Goal: Information Seeking & Learning: Check status

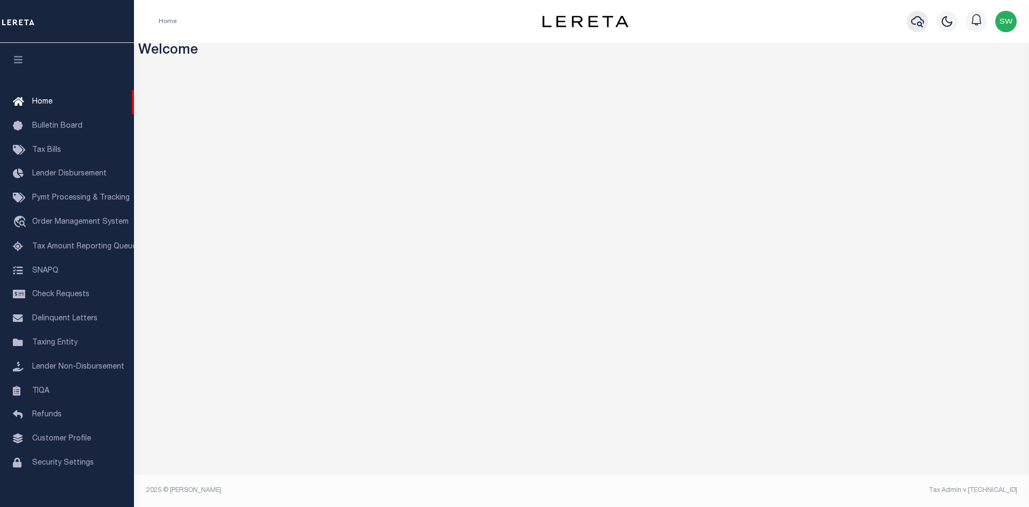
click at [913, 19] on icon "button" at bounding box center [917, 21] width 13 height 13
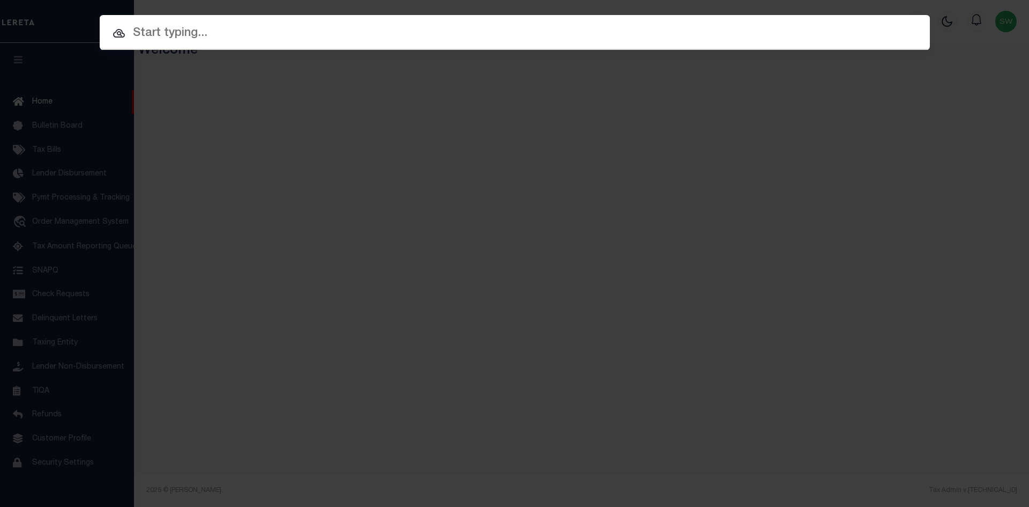
click at [170, 31] on input "text" at bounding box center [515, 33] width 831 height 19
paste input "10021461"
type input "10021461"
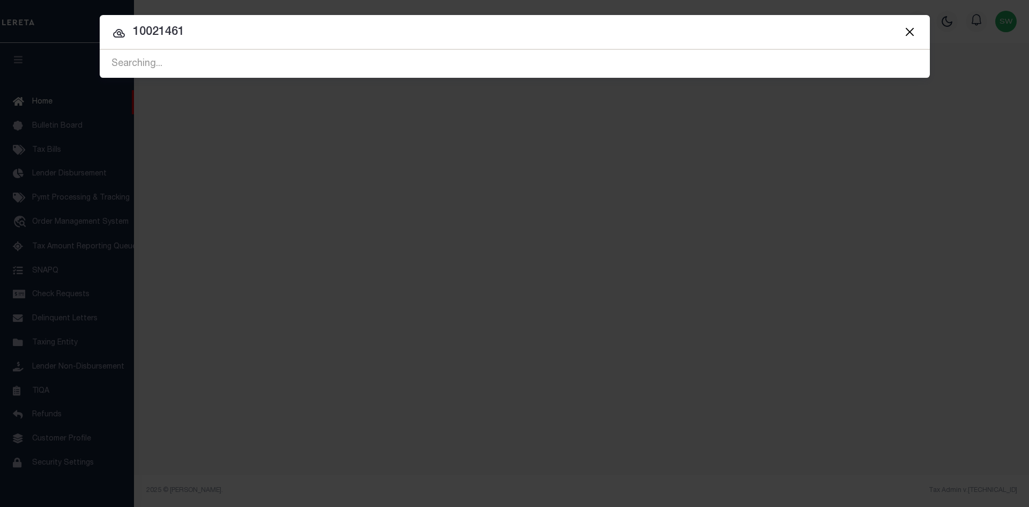
click at [256, 41] on input "10021461" at bounding box center [515, 32] width 831 height 19
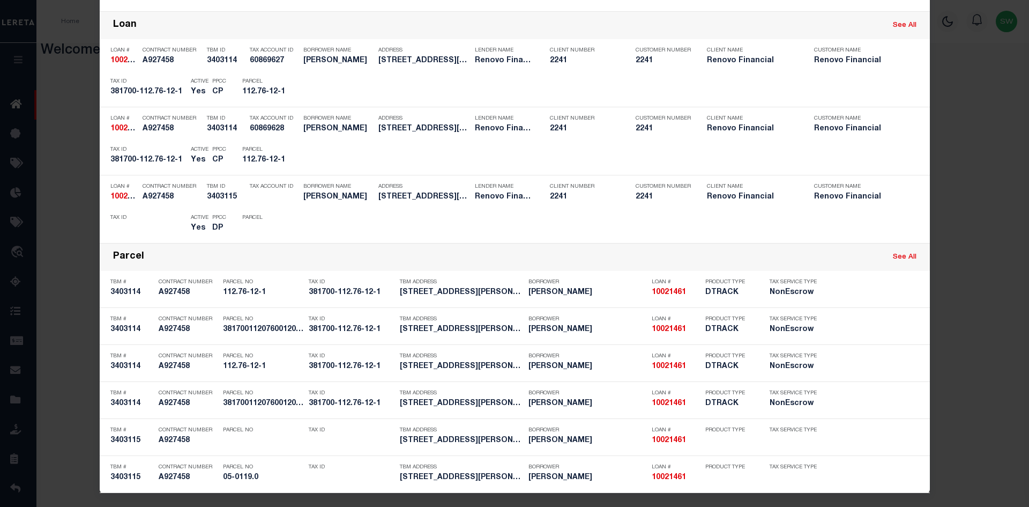
scroll to position [138, 0]
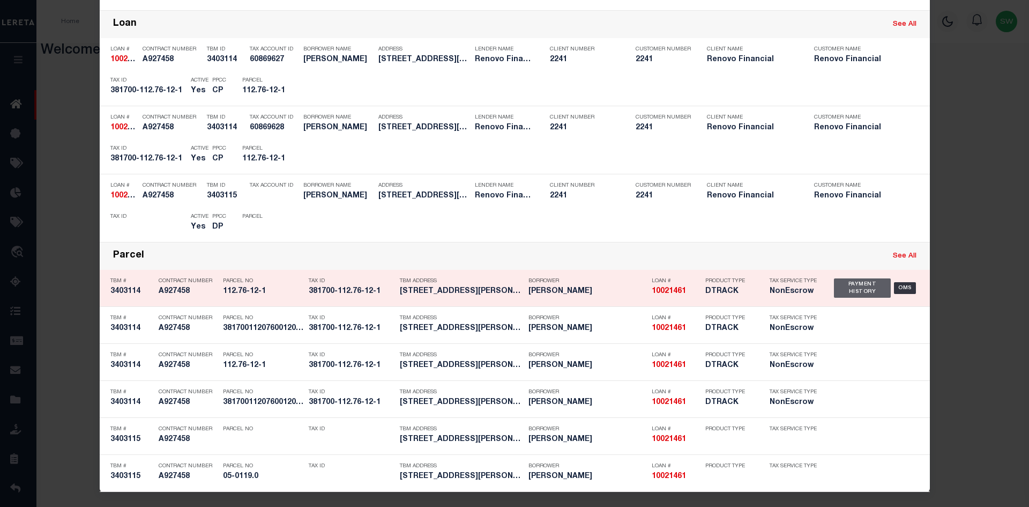
click at [843, 292] on div "Payment History" at bounding box center [862, 287] width 57 height 19
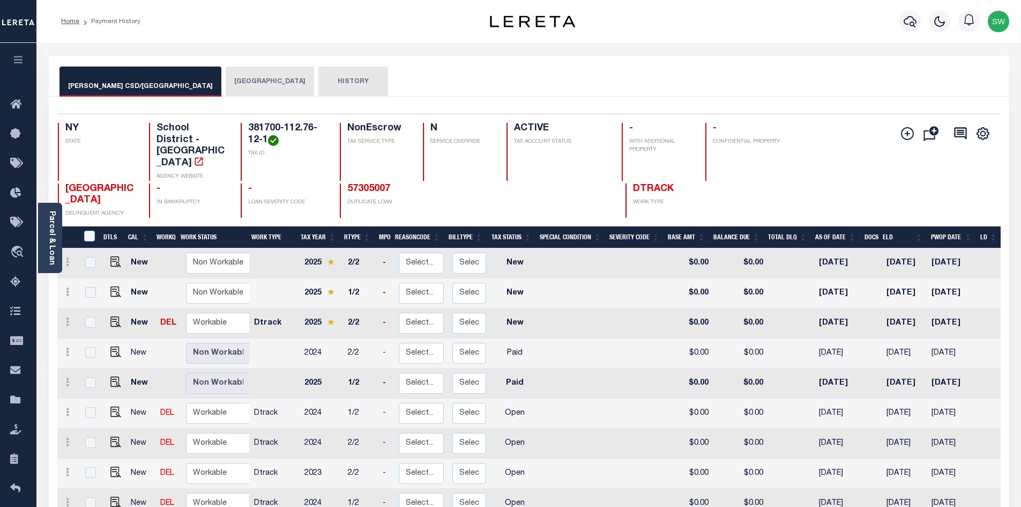
click at [226, 82] on button "[GEOGRAPHIC_DATA]" at bounding box center [270, 81] width 88 height 30
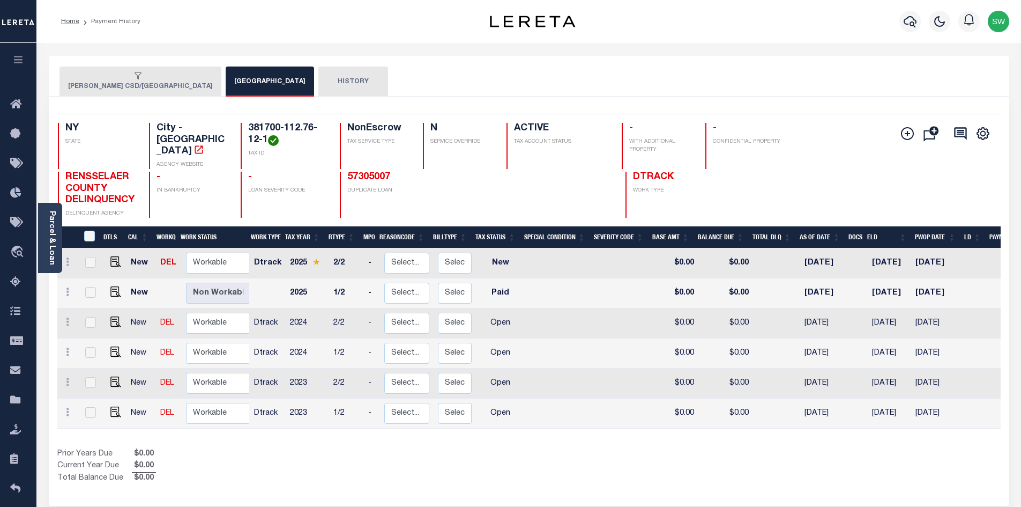
click at [110, 87] on button "TROY CSD/TROY CITY" at bounding box center [141, 81] width 162 height 30
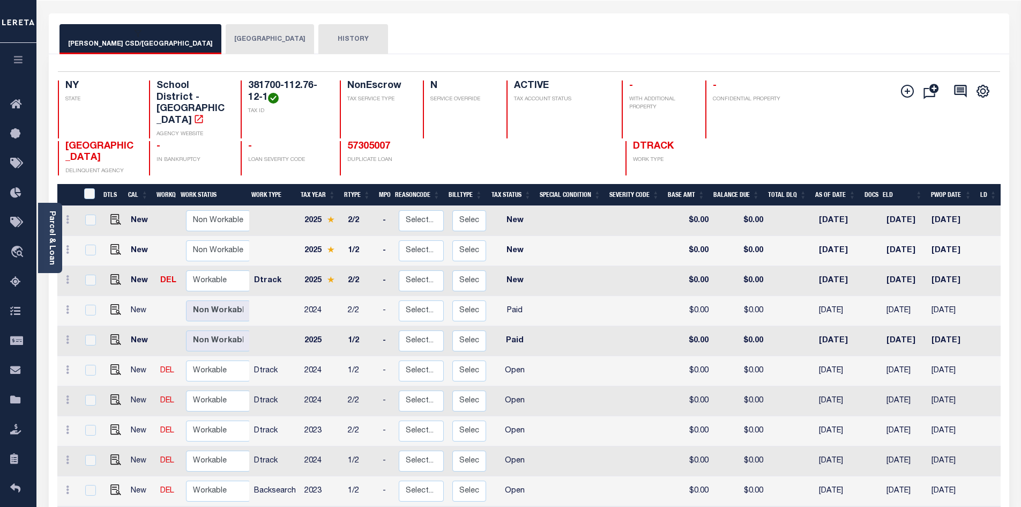
scroll to position [41, 0]
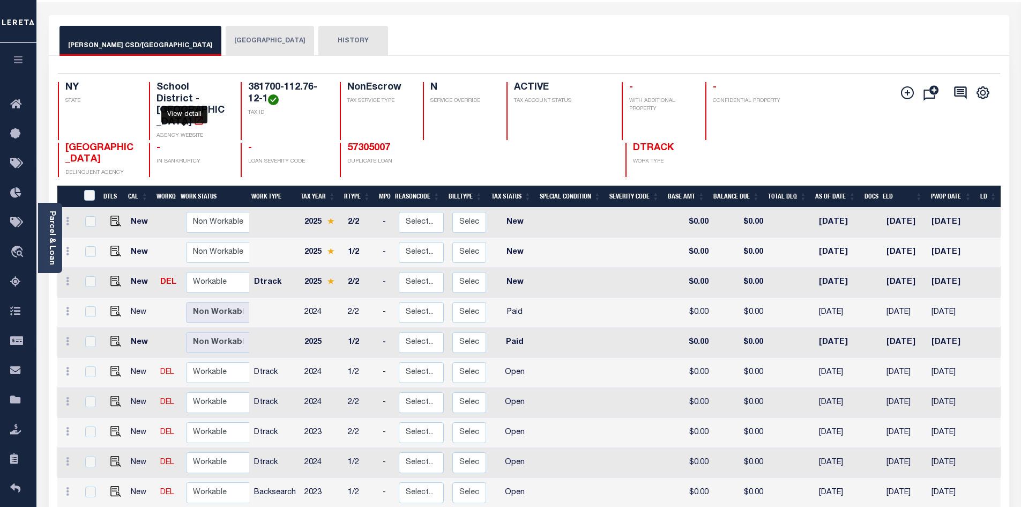
click at [195, 116] on icon "" at bounding box center [199, 120] width 8 height 8
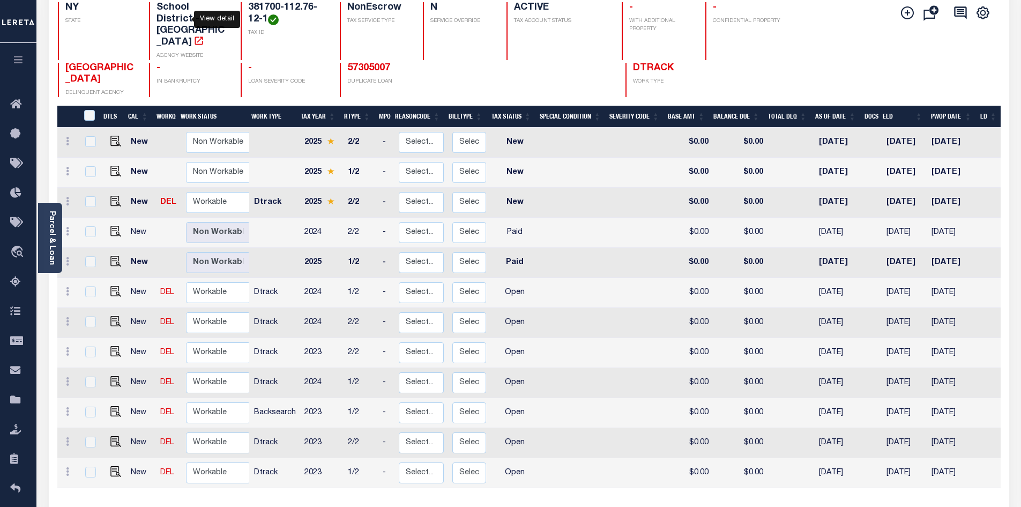
scroll to position [121, 0]
click at [113, 465] on img "" at bounding box center [115, 470] width 11 height 11
checkbox input "true"
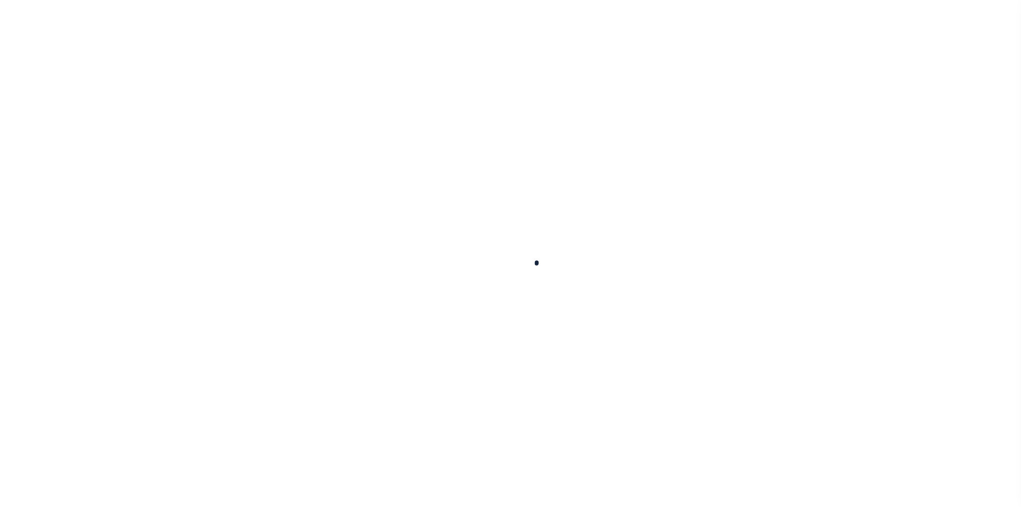
type input "[DATE]"
select select "OP2"
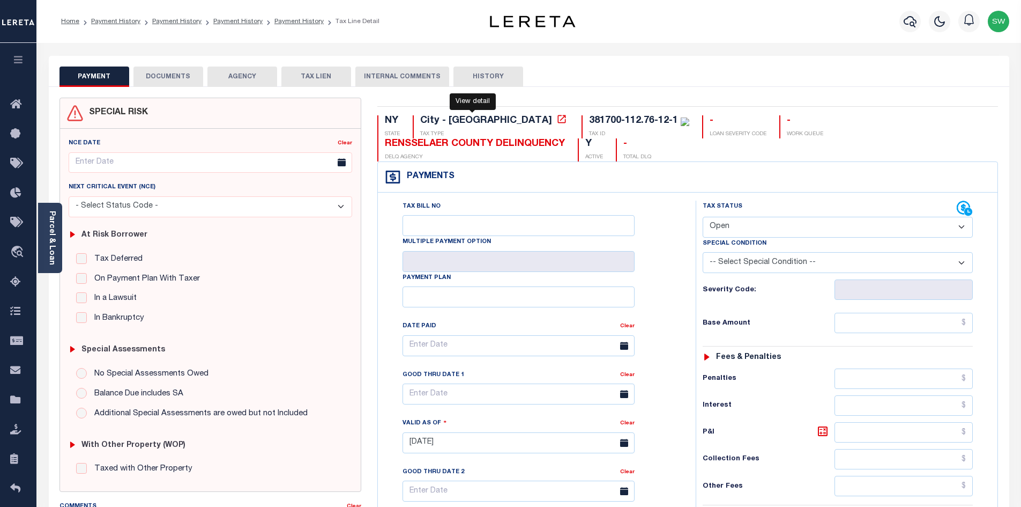
click at [557, 120] on icon at bounding box center [562, 119] width 11 height 11
click at [672, 69] on div "PAYMENT DOCUMENTS AGENCY DELINQUENT PAYEE TAX LIEN HISTORY" at bounding box center [529, 76] width 939 height 20
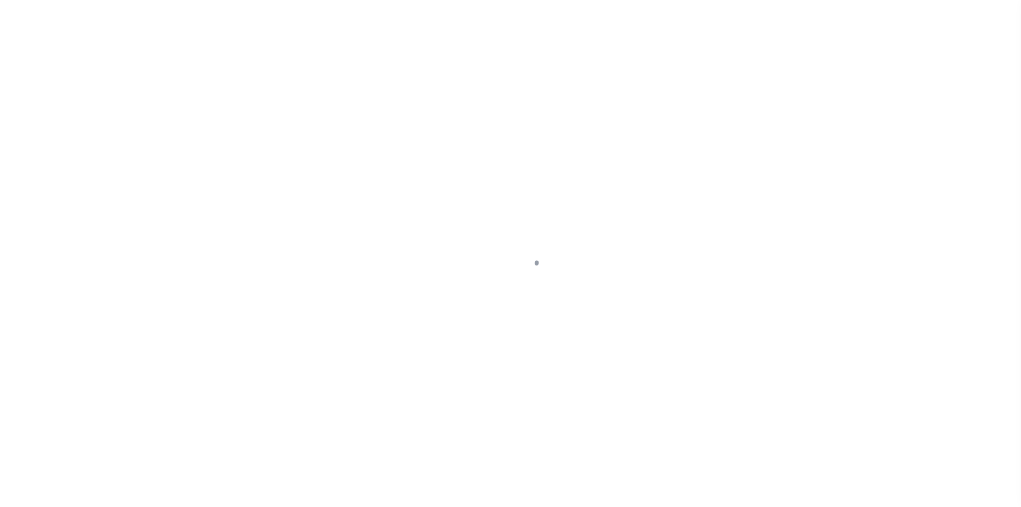
scroll to position [62, 0]
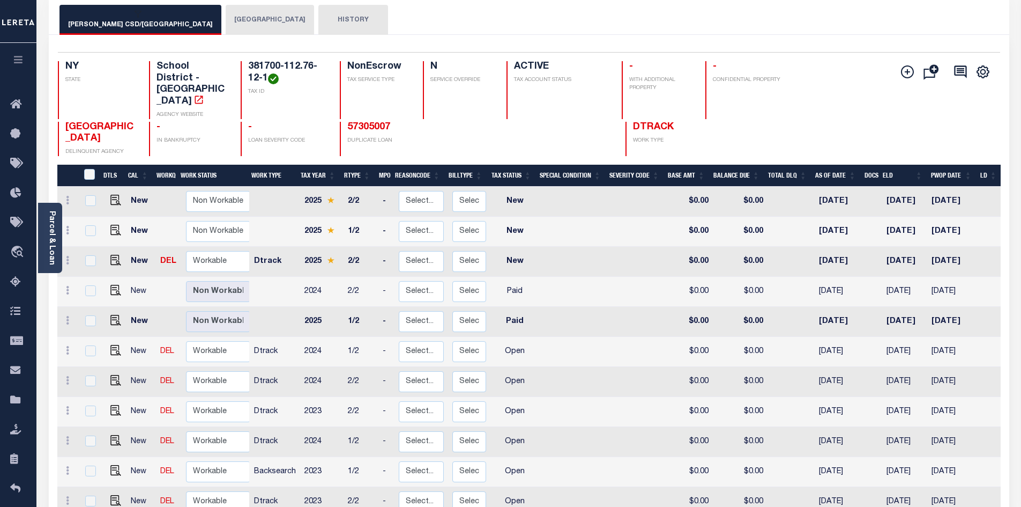
click at [226, 21] on button "TROY CITY" at bounding box center [270, 20] width 88 height 30
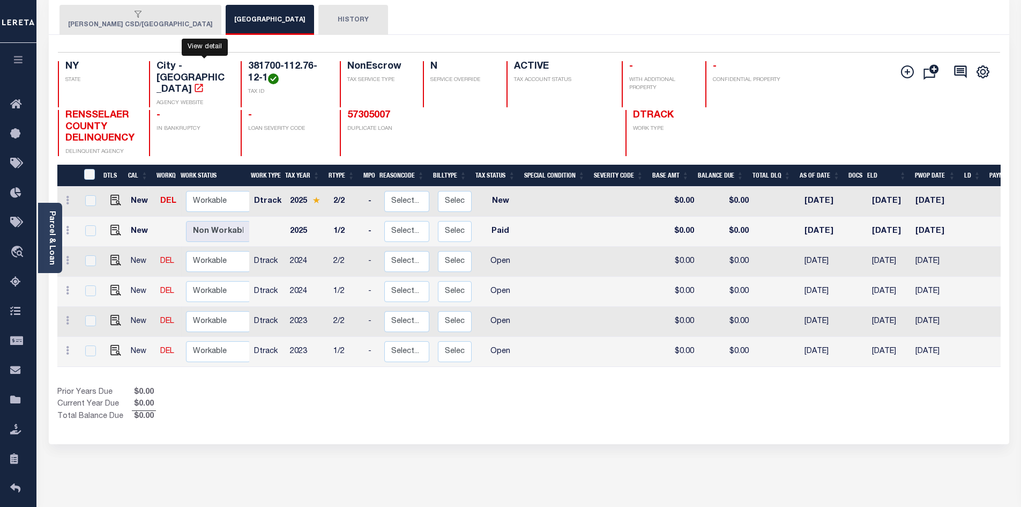
click at [202, 83] on icon "" at bounding box center [199, 88] width 11 height 11
click at [115, 23] on button "TROY CSD/TROY CITY" at bounding box center [141, 20] width 162 height 30
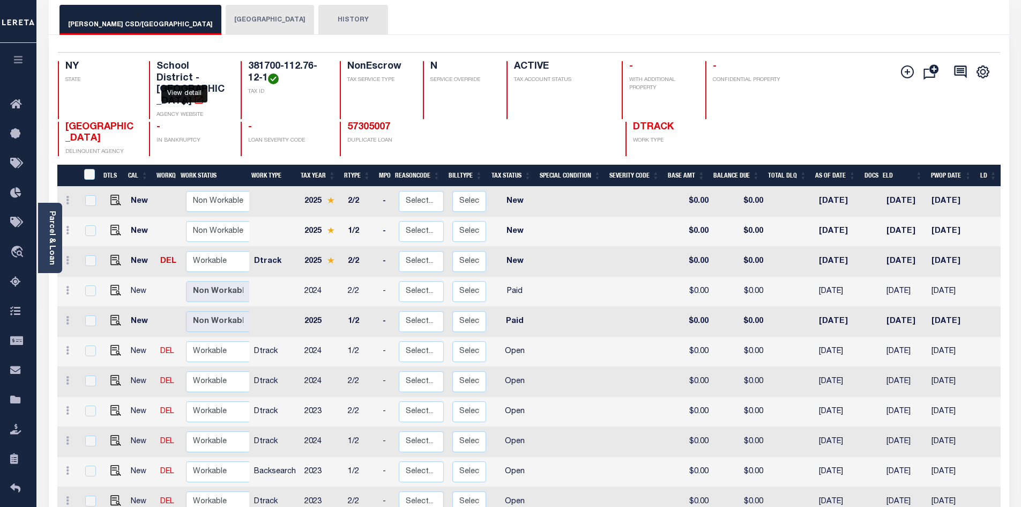
click at [195, 95] on icon "" at bounding box center [199, 99] width 8 height 8
click at [226, 31] on button "TROY CITY" at bounding box center [270, 20] width 88 height 30
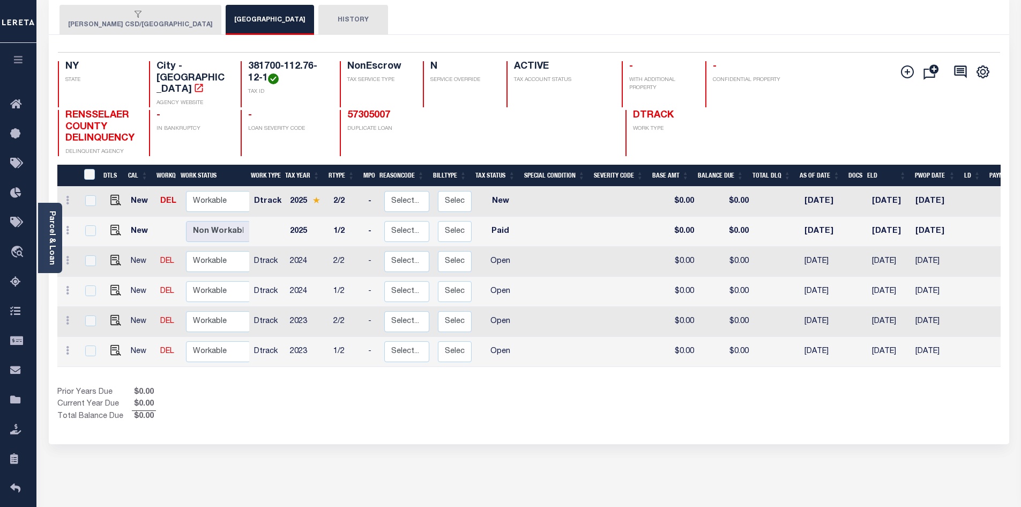
click at [413, 387] on div "Prior Years Due $0.00 Current Year Due $0.00 Total Balance Due $0.00" at bounding box center [293, 405] width 472 height 36
click at [110, 345] on img "" at bounding box center [115, 350] width 11 height 11
checkbox input "true"
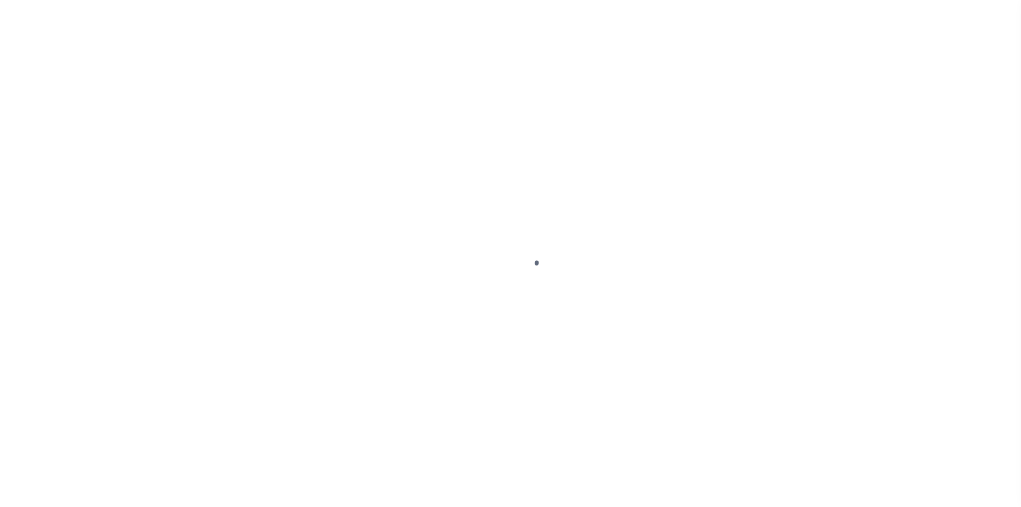
select select "OP2"
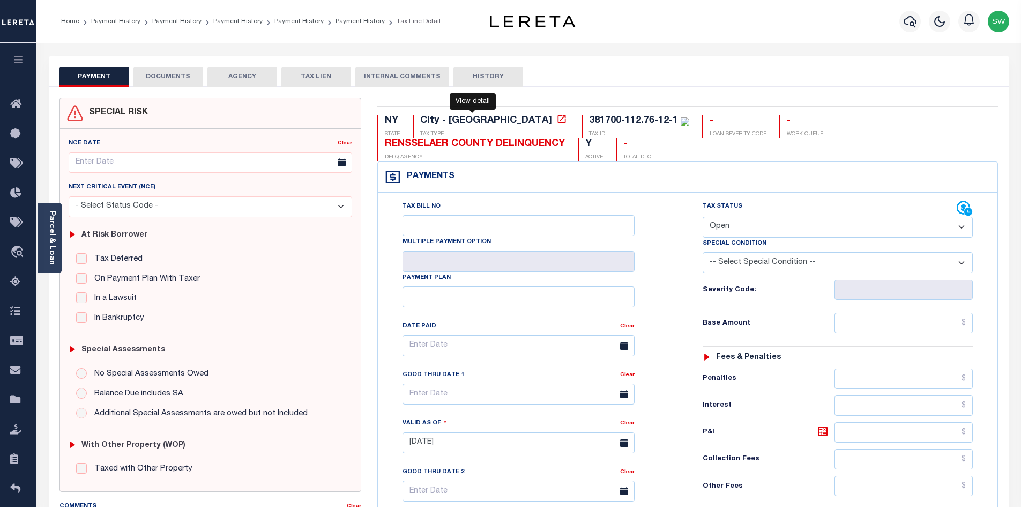
click at [558, 120] on icon at bounding box center [562, 119] width 8 height 8
click at [916, 18] on icon "button" at bounding box center [910, 21] width 13 height 13
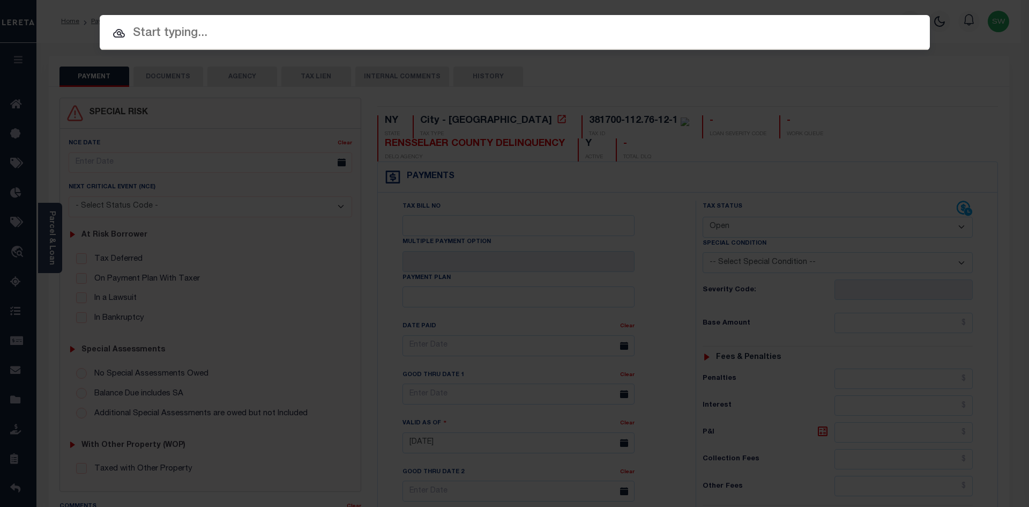
click at [166, 40] on input "text" at bounding box center [515, 33] width 831 height 19
paste input "90000233"
type input "90000233"
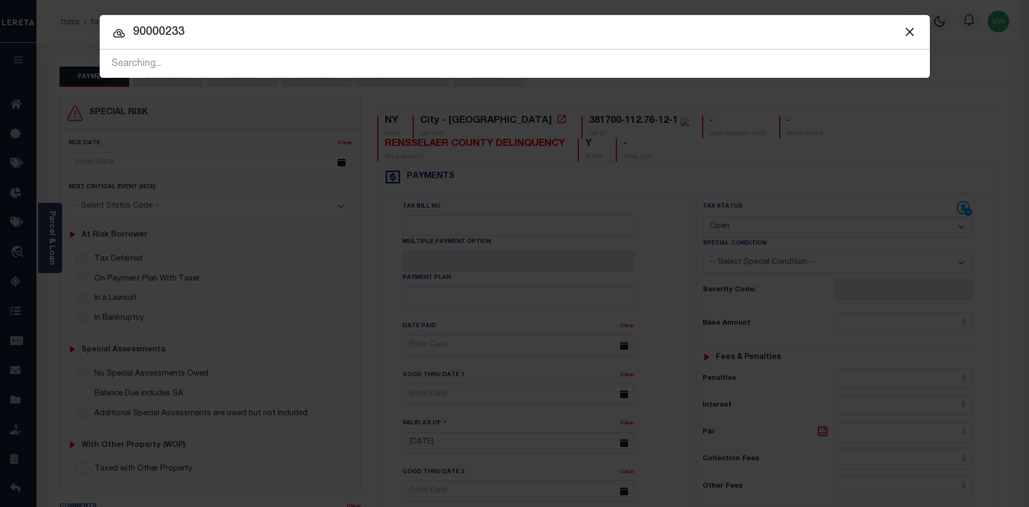
click at [237, 45] on div at bounding box center [515, 32] width 831 height 34
click at [237, 38] on input "90000233" at bounding box center [515, 32] width 831 height 19
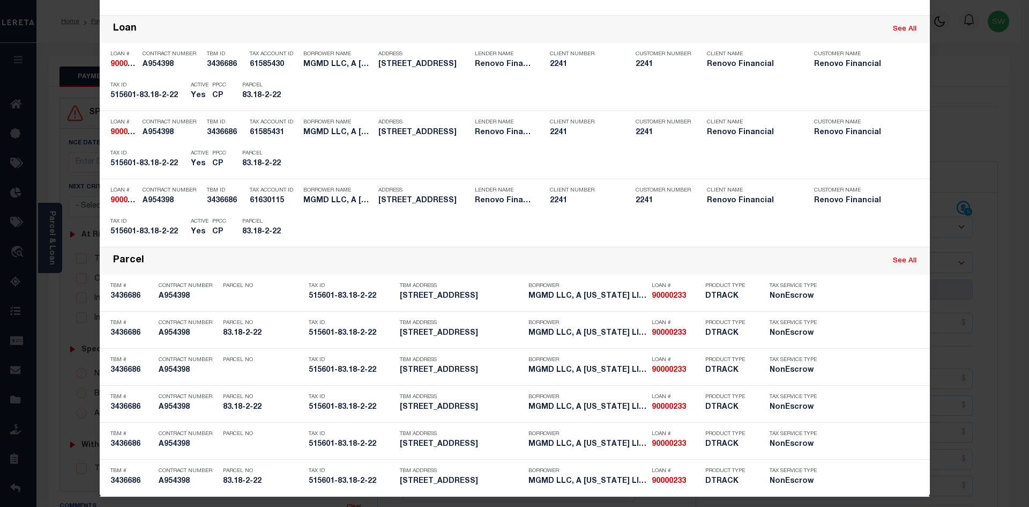
scroll to position [138, 0]
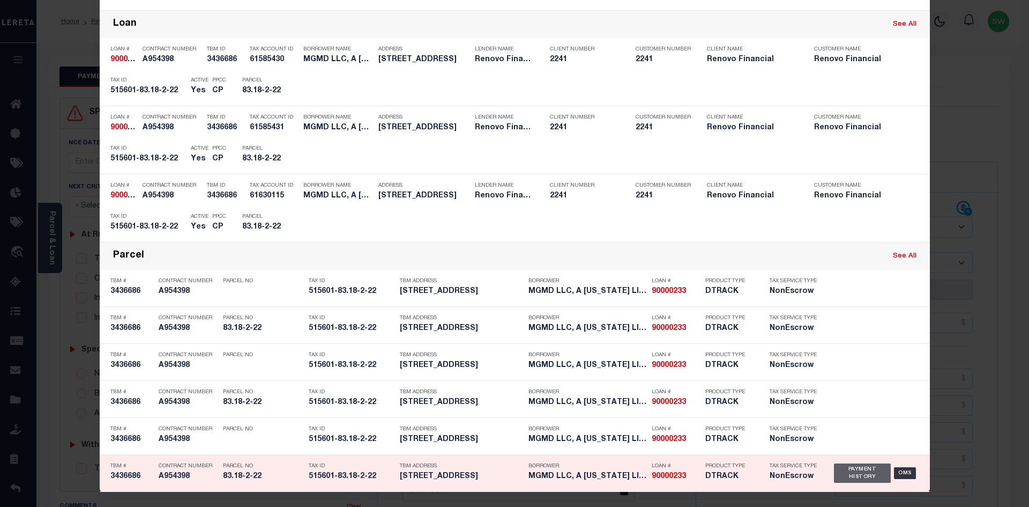
click at [842, 474] on div "Payment History" at bounding box center [862, 472] width 57 height 19
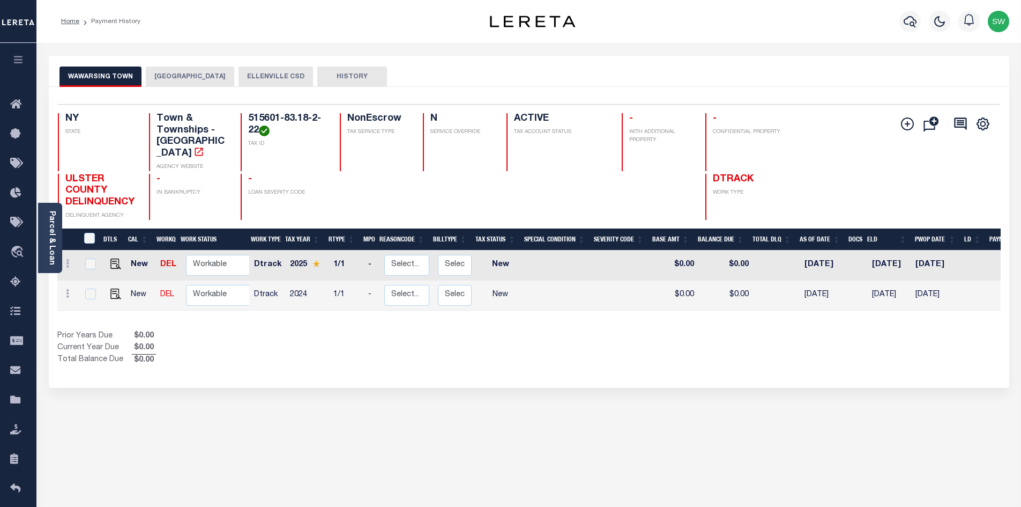
click at [355, 354] on div "Prior Years Due $0.00 Current Year Due $0.00 Total Balance Due $0.00" at bounding box center [293, 348] width 472 height 36
click at [206, 72] on button "[GEOGRAPHIC_DATA]" at bounding box center [190, 76] width 88 height 20
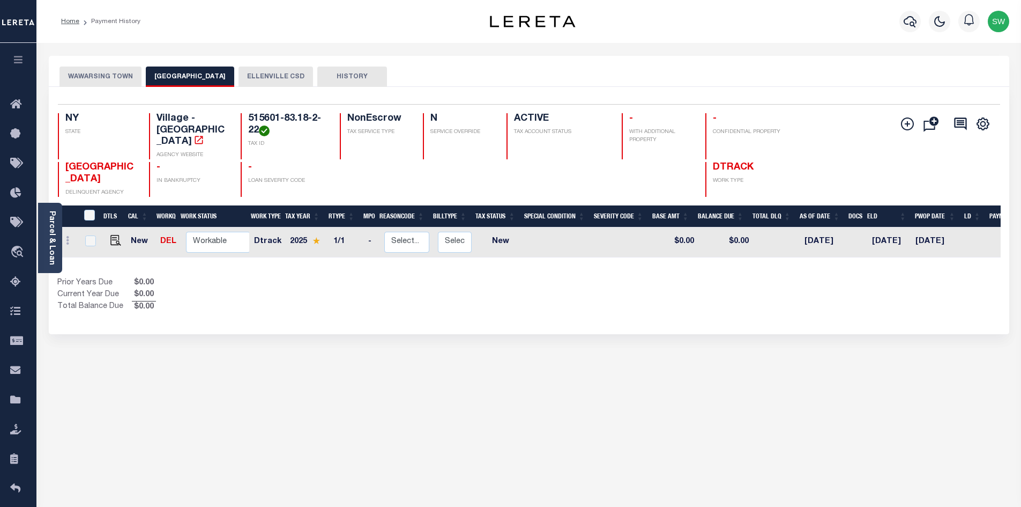
click at [273, 75] on button "ELLENVILLE CSD" at bounding box center [276, 76] width 75 height 20
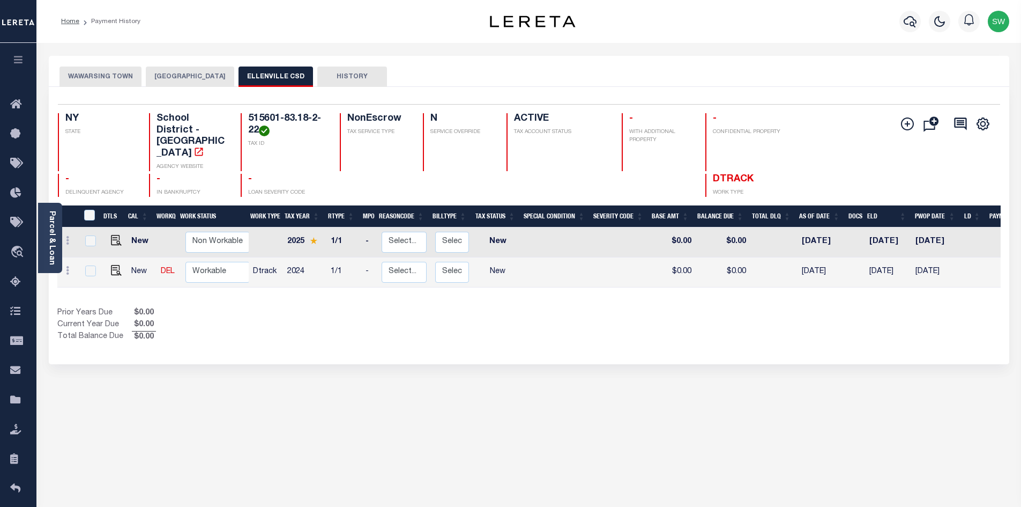
click at [94, 72] on button "WAWARSING TOWN" at bounding box center [101, 76] width 82 height 20
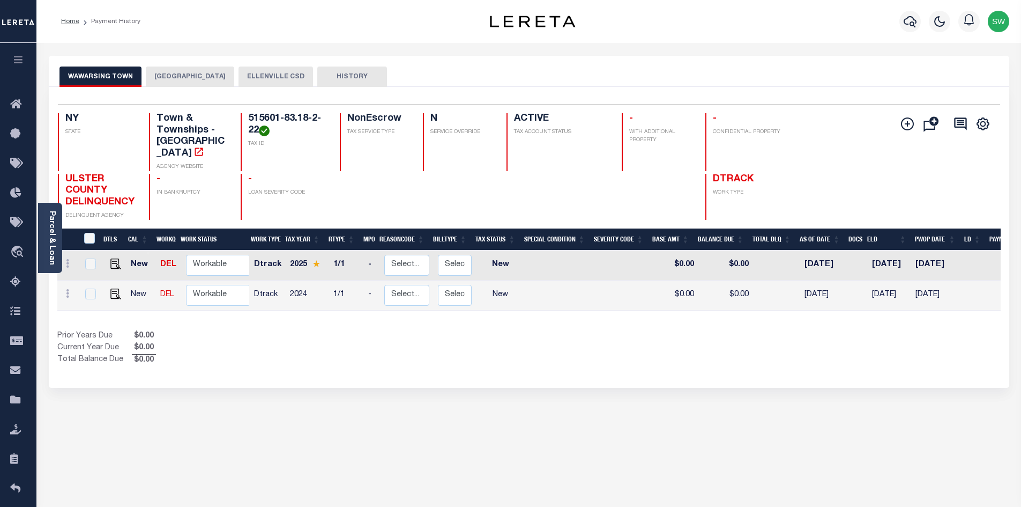
click at [193, 77] on button "[GEOGRAPHIC_DATA]" at bounding box center [190, 76] width 88 height 20
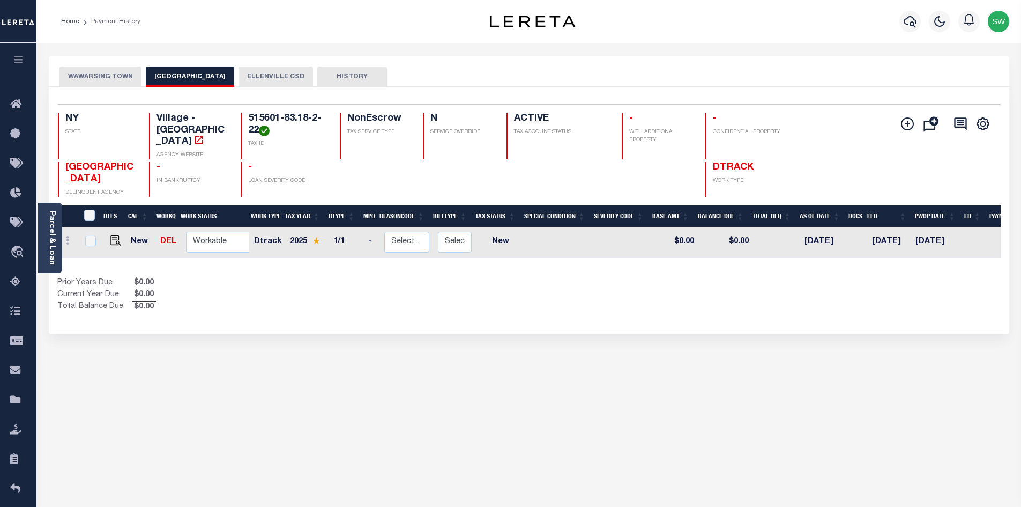
click at [252, 70] on button "ELLENVILLE CSD" at bounding box center [276, 76] width 75 height 20
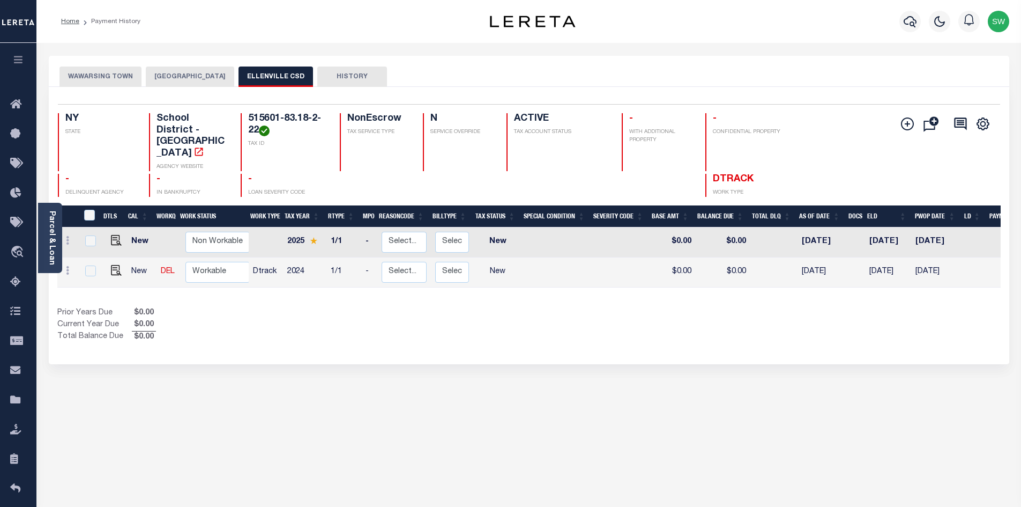
click at [309, 307] on div "Prior Years Due $0.00 Current Year Due $0.00 Total Balance Due $0.00" at bounding box center [293, 325] width 472 height 36
click at [114, 265] on img "" at bounding box center [116, 270] width 11 height 11
checkbox input "true"
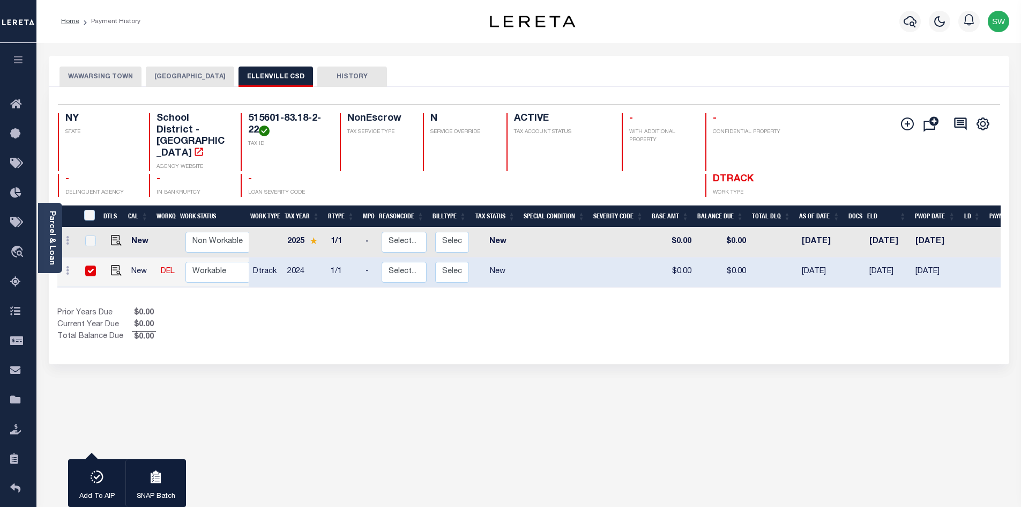
click at [207, 73] on button "ELLENVILLE VILLAGE" at bounding box center [190, 76] width 88 height 20
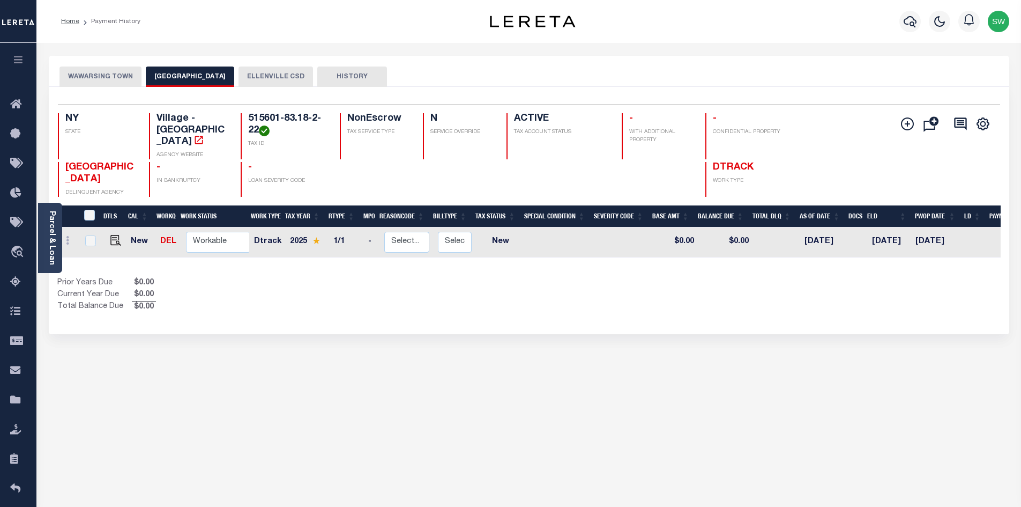
click at [108, 238] on link at bounding box center [113, 242] width 16 height 8
checkbox input "true"
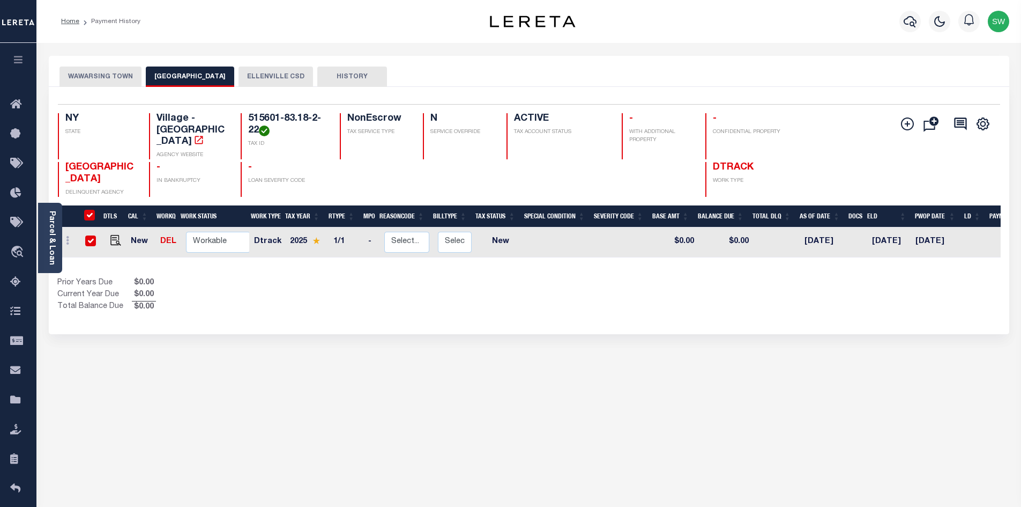
checkbox input "true"
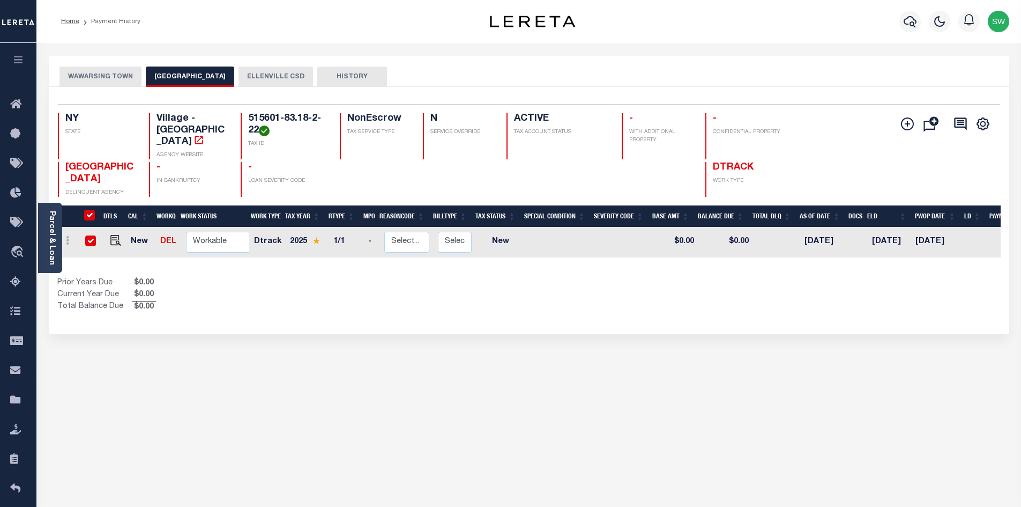
checkbox input "true"
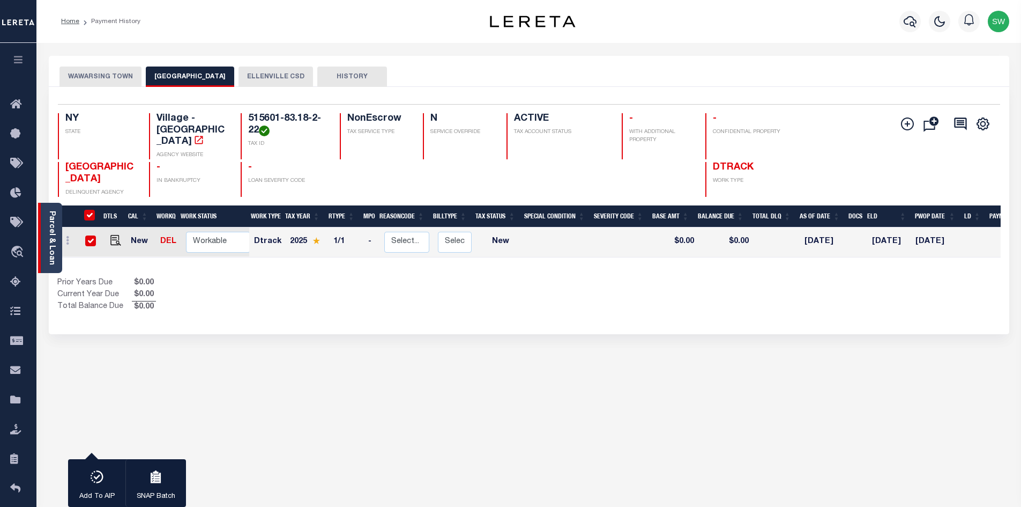
click at [50, 231] on link "Parcel & Loan" at bounding box center [52, 238] width 8 height 54
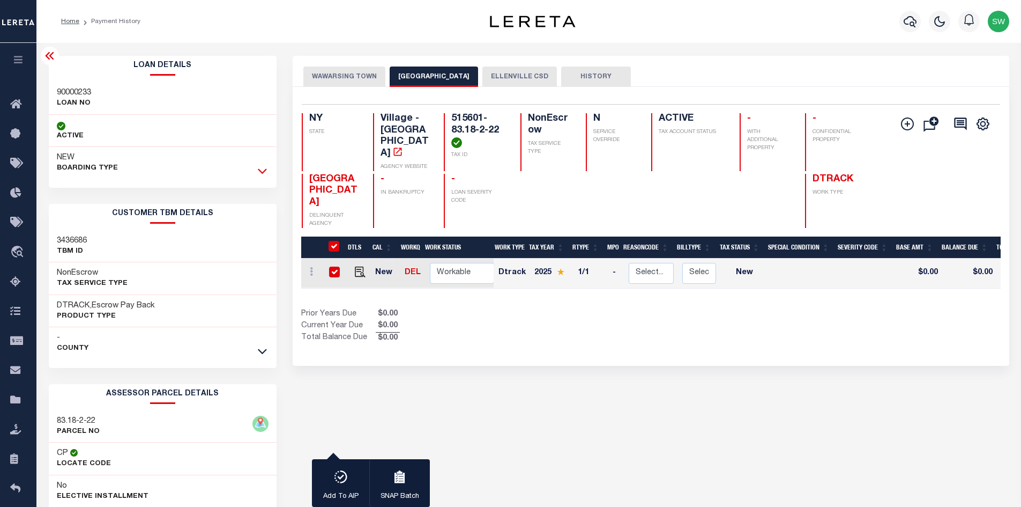
click at [264, 174] on icon at bounding box center [262, 170] width 9 height 11
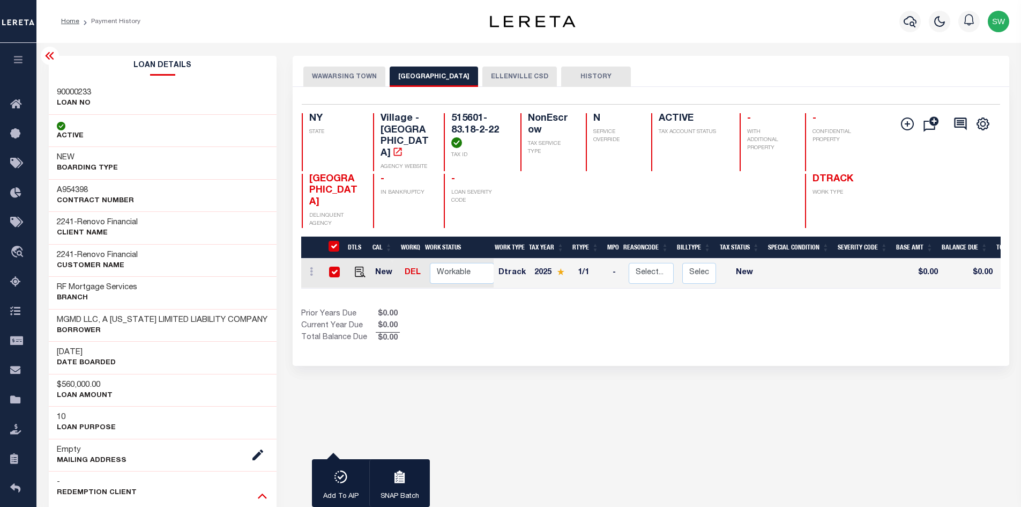
click at [264, 497] on icon at bounding box center [262, 495] width 9 height 5
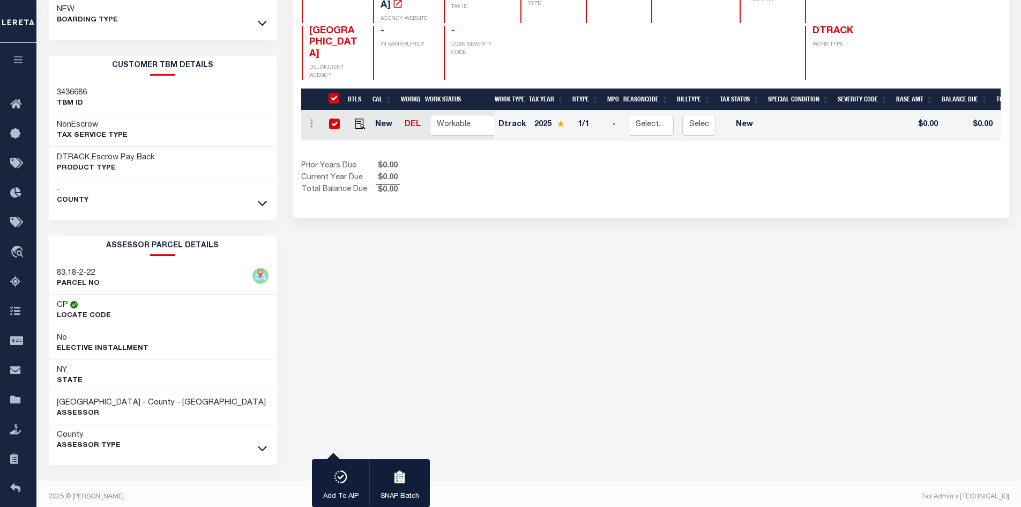
scroll to position [156, 0]
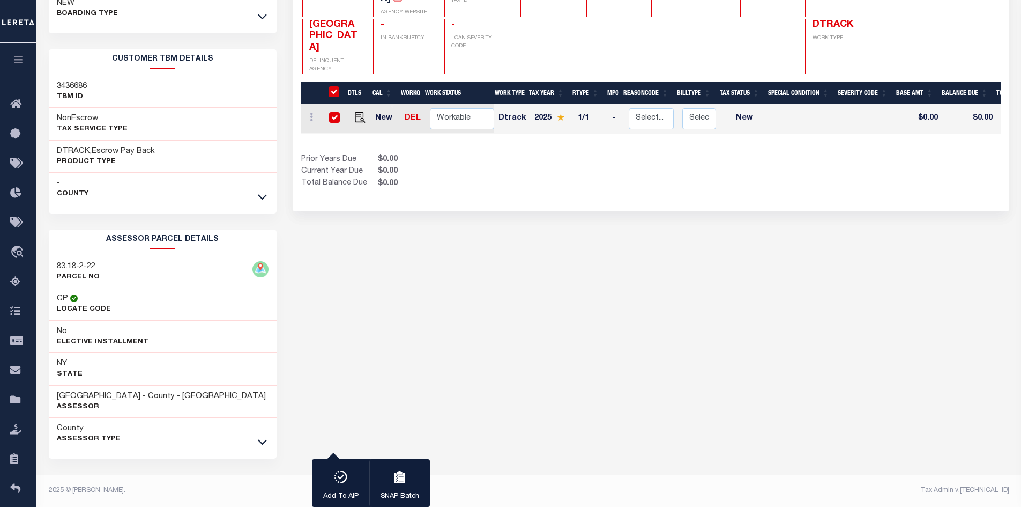
click at [425, 318] on div "WAWARSING TOWN ELLENVILLE VILLAGE ELLENVILLE CSD HISTORY 1 1 1" at bounding box center [651, 203] width 733 height 605
click at [448, 337] on div "WAWARSING TOWN ELLENVILLE VILLAGE ELLENVILLE CSD HISTORY 1 1 1" at bounding box center [651, 203] width 733 height 605
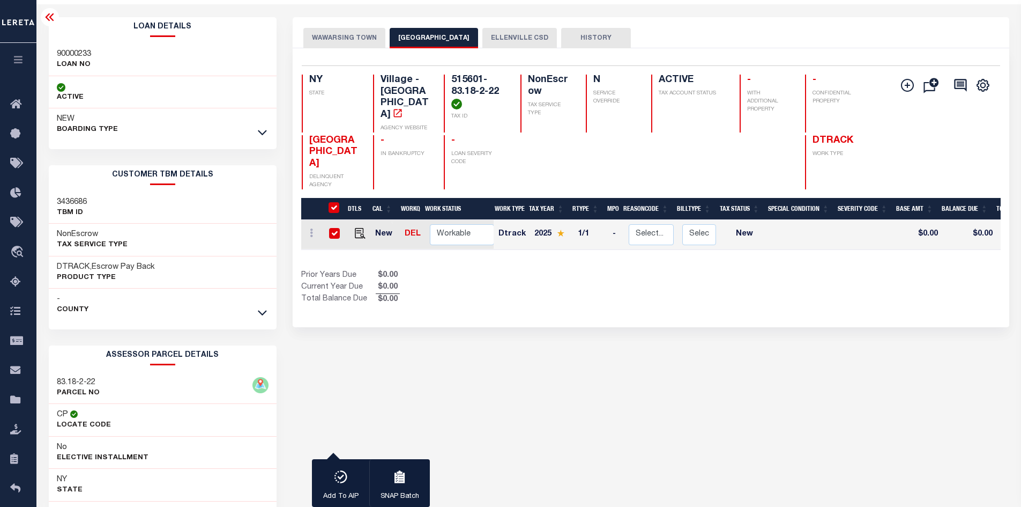
scroll to position [36, 0]
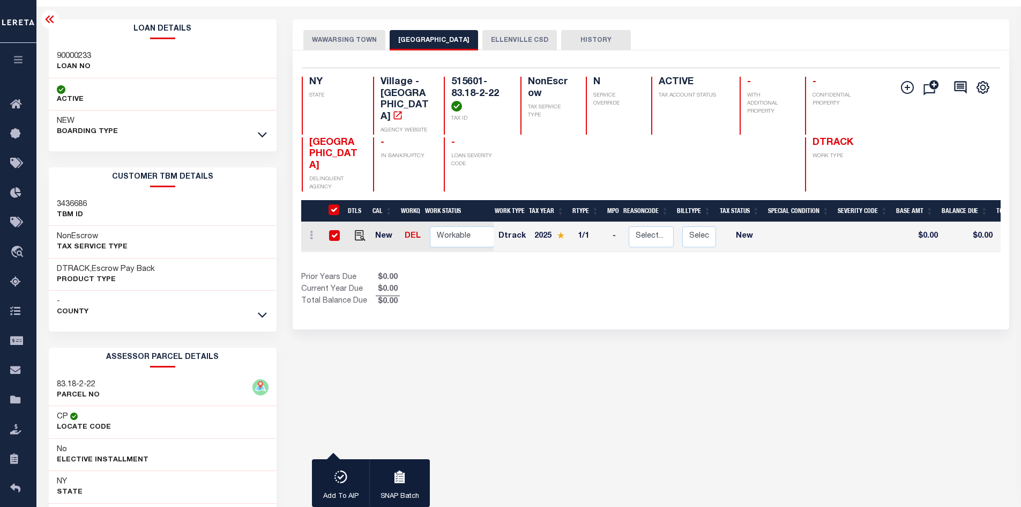
drag, startPoint x: 572, startPoint y: 387, endPoint x: 605, endPoint y: 374, distance: 36.1
click at [570, 390] on div "WAWARSING TOWN ELLENVILLE VILLAGE ELLENVILLE CSD HISTORY 1 1 1" at bounding box center [651, 321] width 733 height 605
drag, startPoint x: 628, startPoint y: 412, endPoint x: 623, endPoint y: 386, distance: 26.2
click at [623, 386] on div "WAWARSING TOWN ELLENVILLE VILLAGE ELLENVILLE CSD HISTORY 1 1 1" at bounding box center [651, 321] width 733 height 605
drag, startPoint x: 452, startPoint y: 82, endPoint x: 499, endPoint y: 92, distance: 48.2
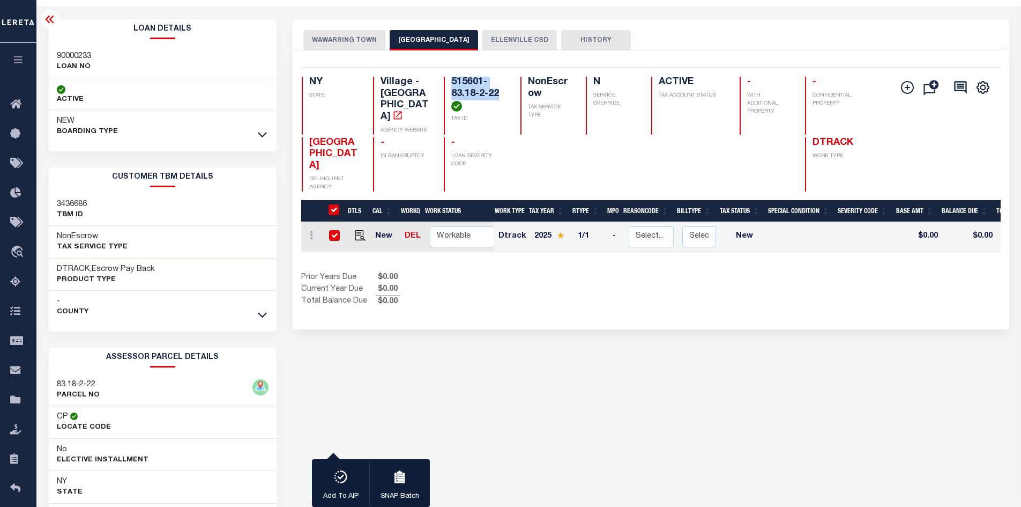
click at [498, 92] on div "515601-83.18-2-22 TAX ID" at bounding box center [476, 106] width 64 height 58
copy h4 "515601-83.18-2-22"
click at [521, 380] on div "WAWARSING TOWN ELLENVILLE VILLAGE ELLENVILLE CSD HISTORY 1 1 1" at bounding box center [651, 321] width 733 height 605
click at [479, 382] on div "WAWARSING TOWN ELLENVILLE VILLAGE ELLENVILLE CSD HISTORY 1 1 1" at bounding box center [651, 321] width 733 height 605
click at [594, 413] on div "WAWARSING TOWN ELLENVILLE VILLAGE ELLENVILLE CSD HISTORY 1 1 1" at bounding box center [651, 321] width 733 height 605
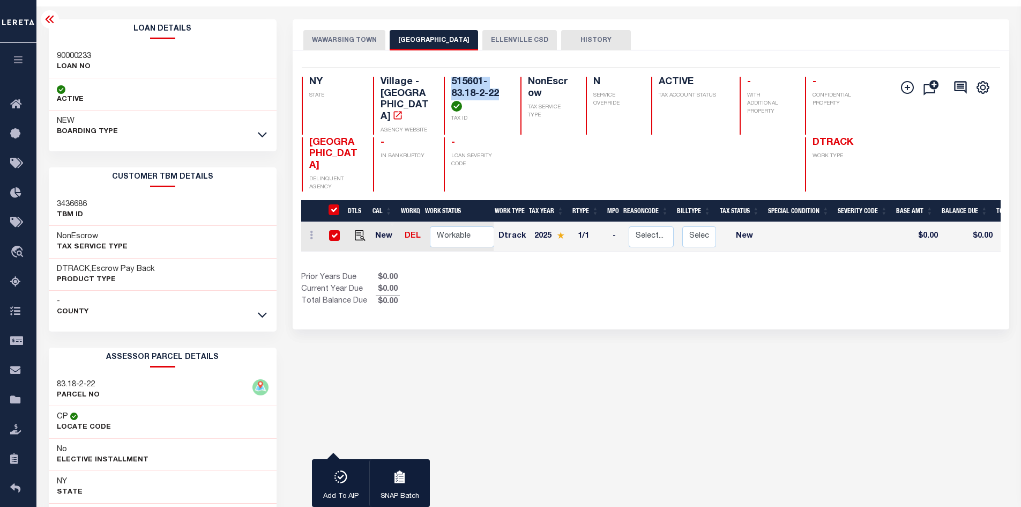
drag, startPoint x: 454, startPoint y: 78, endPoint x: 500, endPoint y: 93, distance: 48.5
click at [500, 93] on h4 "515601-83.18-2-22" at bounding box center [479, 94] width 56 height 35
copy h4 "515601-83.18-2-22"
drag, startPoint x: 559, startPoint y: 389, endPoint x: 286, endPoint y: 368, distance: 273.1
click at [557, 389] on div "WAWARSING TOWN ELLENVILLE VILLAGE ELLENVILLE CSD HISTORY 1 1 1" at bounding box center [651, 321] width 733 height 605
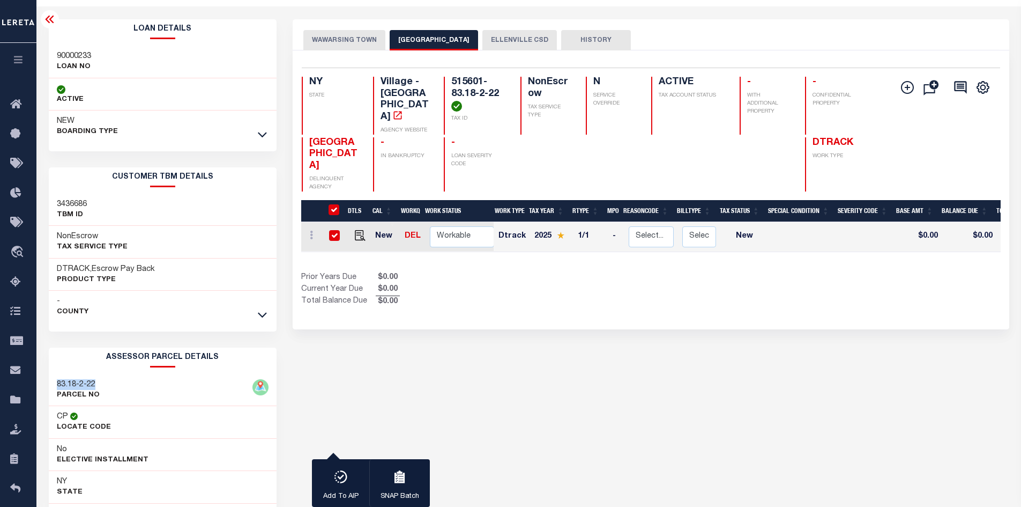
drag, startPoint x: 57, startPoint y: 381, endPoint x: 102, endPoint y: 383, distance: 44.6
click at [102, 383] on div "83.18-2-22 PARCEL NO" at bounding box center [163, 390] width 228 height 33
copy h3 "83.18-2-22"
click at [610, 362] on div "WAWARSING TOWN ELLENVILLE VILLAGE ELLENVILLE CSD HISTORY 1 1 1" at bounding box center [651, 321] width 733 height 605
click at [492, 325] on div "WAWARSING TOWN ELLENVILLE VILLAGE ELLENVILLE CSD HISTORY 1 1 1" at bounding box center [651, 321] width 733 height 605
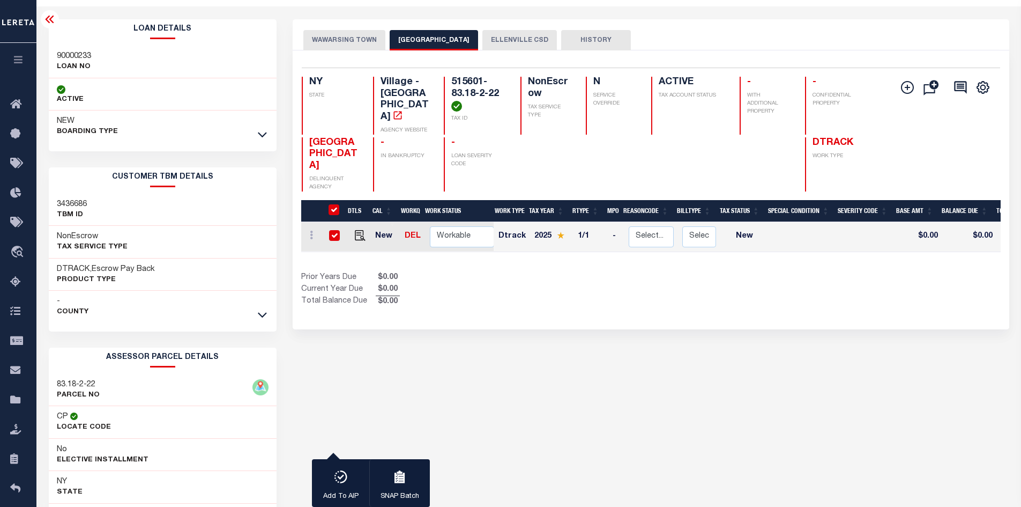
click at [568, 412] on div "WAWARSING TOWN ELLENVILLE VILLAGE ELLENVILLE CSD HISTORY 1 1 1" at bounding box center [651, 321] width 733 height 605
click at [354, 40] on button "WAWARSING TOWN" at bounding box center [344, 40] width 82 height 20
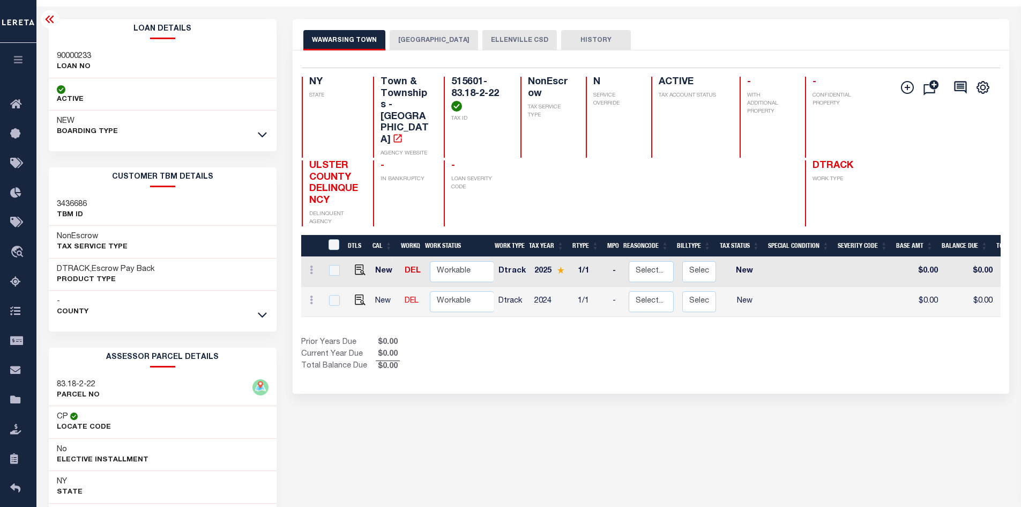
click at [507, 337] on div "Prior Years Due $0.00 Current Year Due $0.00 Total Balance Due $0.00" at bounding box center [476, 355] width 350 height 36
click at [310, 295] on icon at bounding box center [311, 299] width 3 height 9
click at [458, 342] on div "Selected 2 Results 1 Items per page 25 50 100 NY STATE TAX ID N" at bounding box center [651, 221] width 717 height 343
click at [360, 294] on img "" at bounding box center [360, 299] width 11 height 11
checkbox input "false"
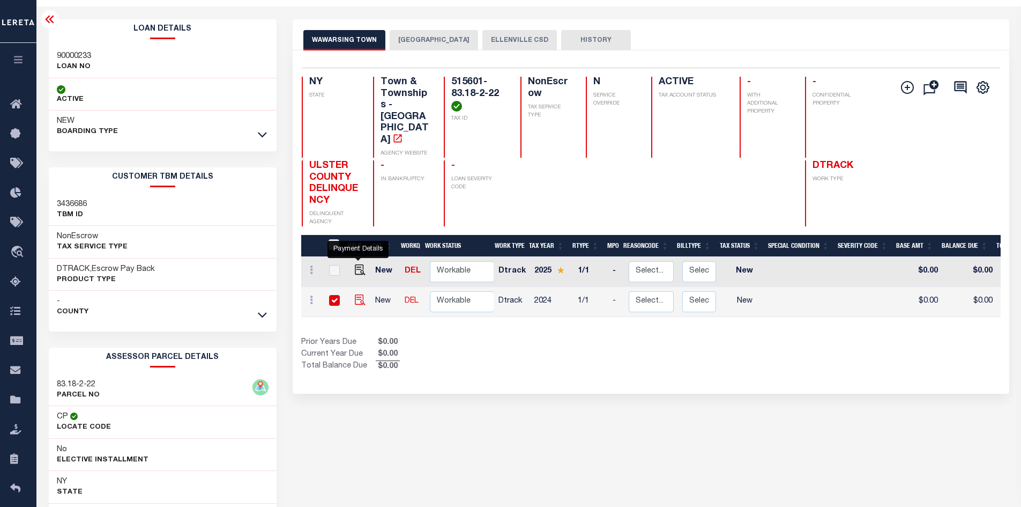
checkbox input "false"
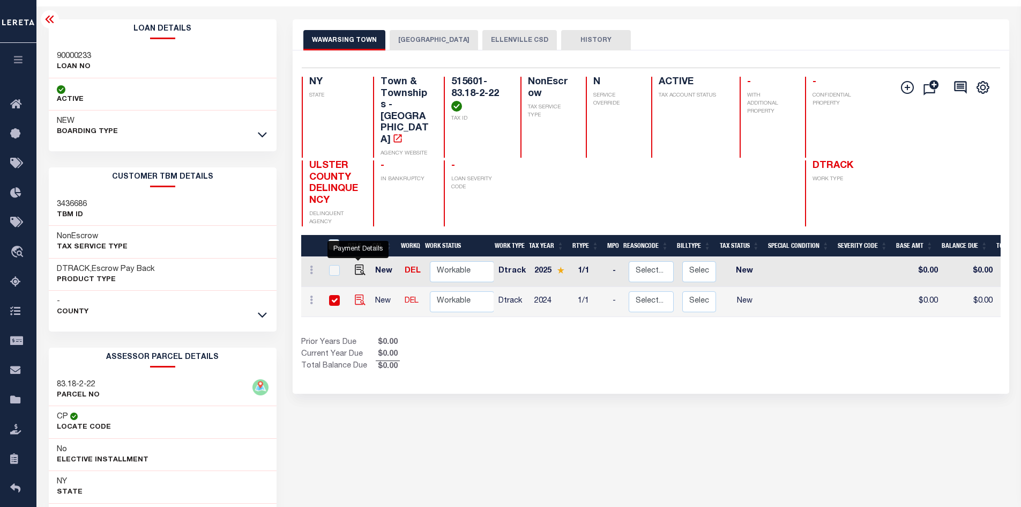
checkbox input "false"
checkbox input "true"
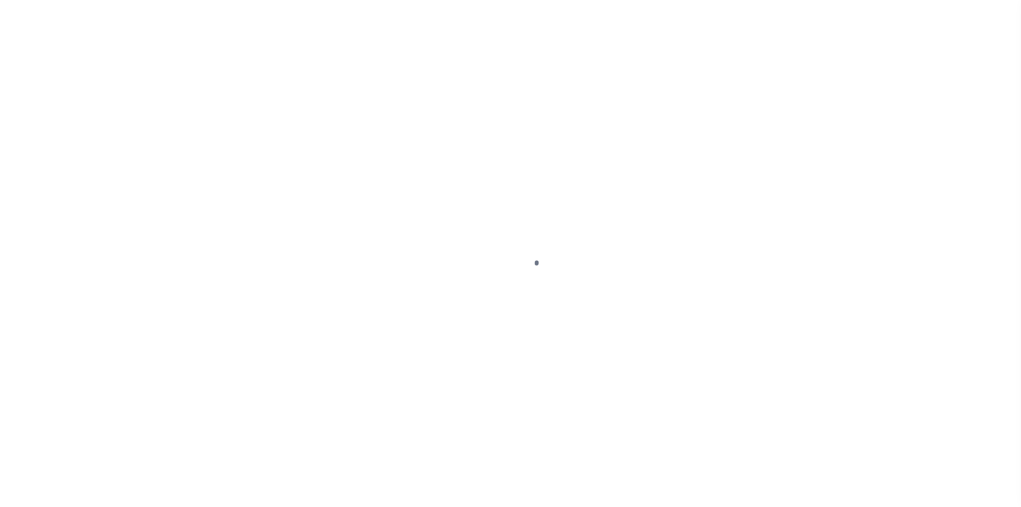
select select "NW2"
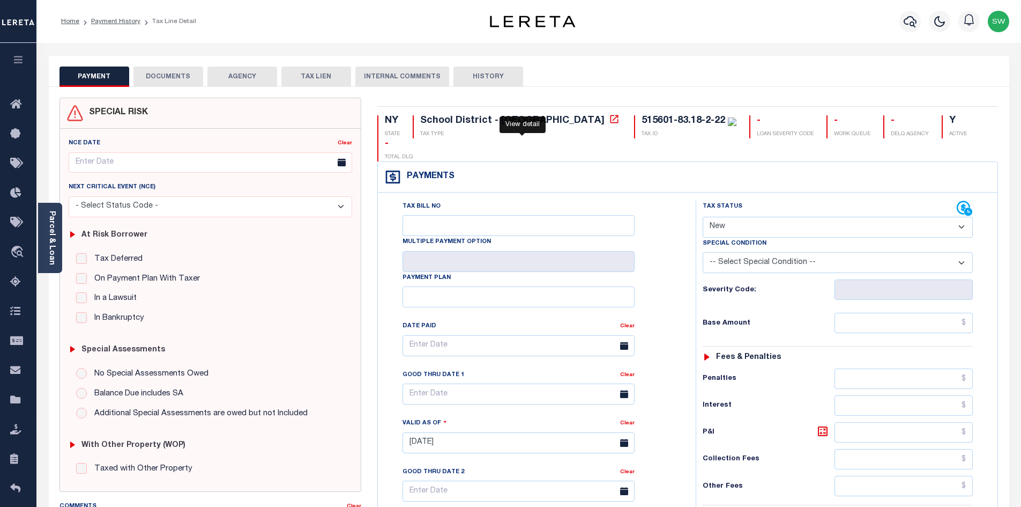
click at [609, 123] on icon at bounding box center [614, 119] width 11 height 11
click at [609, 121] on icon at bounding box center [614, 119] width 11 height 11
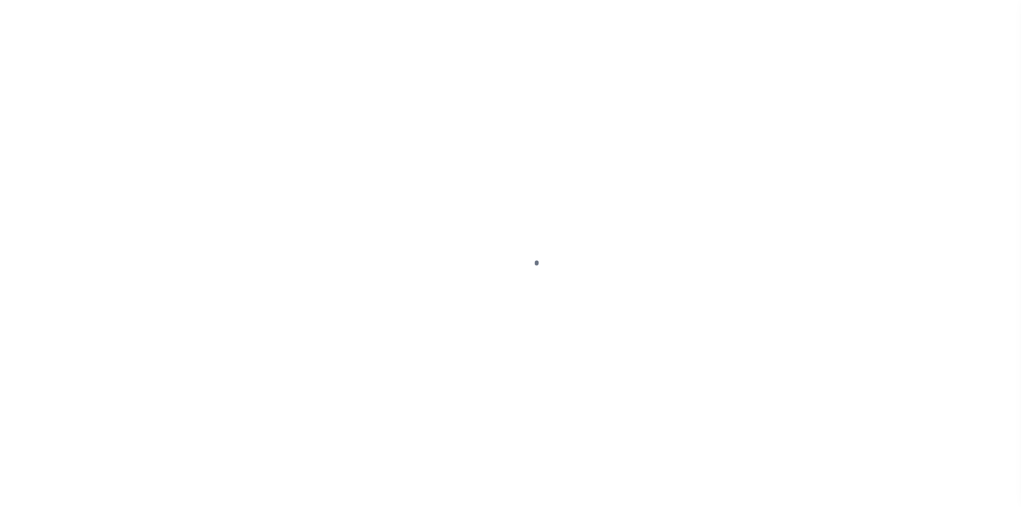
select select "NW2"
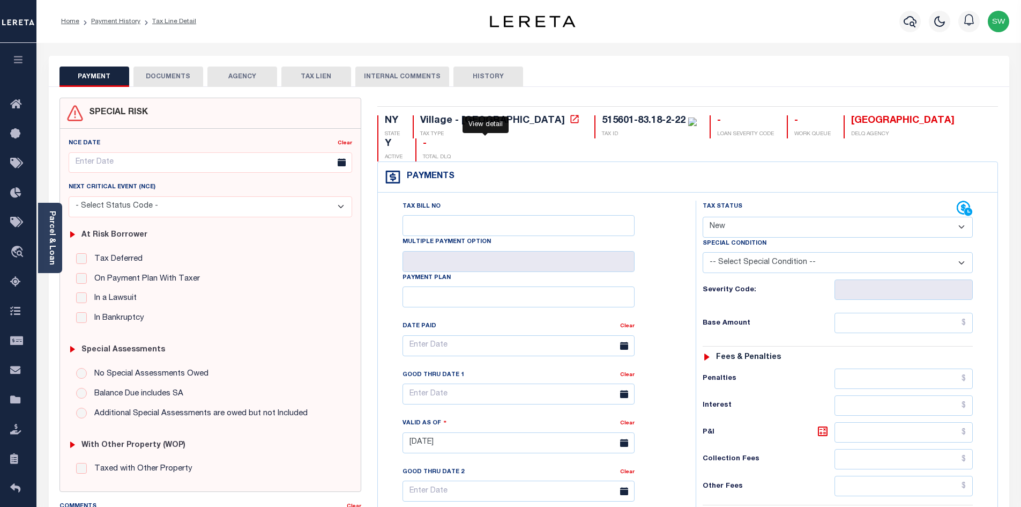
click at [571, 122] on icon at bounding box center [575, 119] width 8 height 8
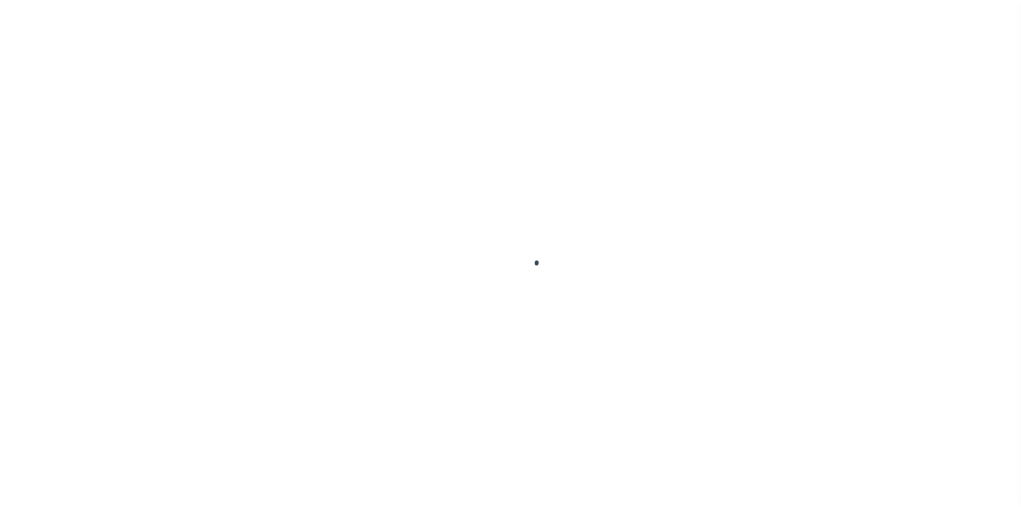
select select "NW2"
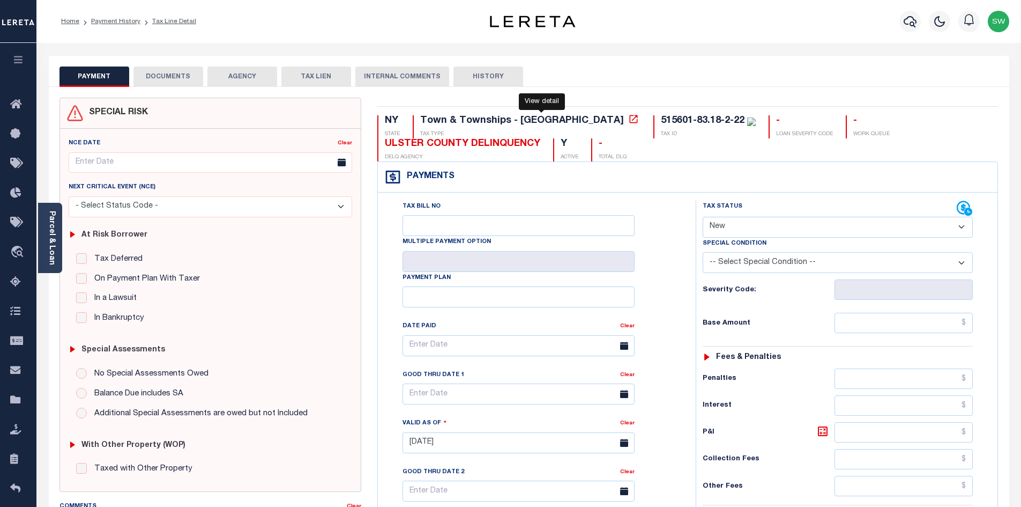
click at [630, 123] on icon at bounding box center [634, 119] width 8 height 8
click at [911, 23] on icon "button" at bounding box center [910, 21] width 13 height 11
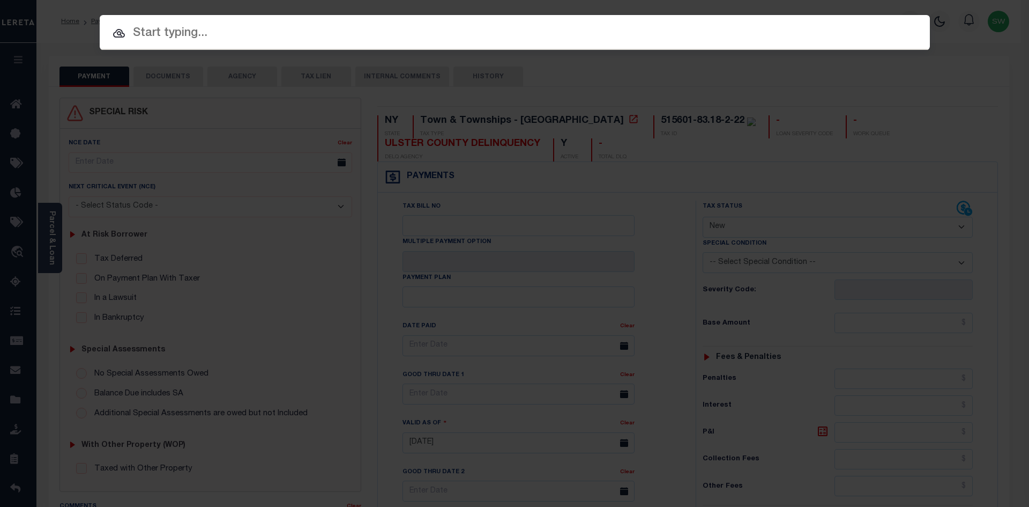
click at [255, 40] on input "text" at bounding box center [515, 33] width 831 height 19
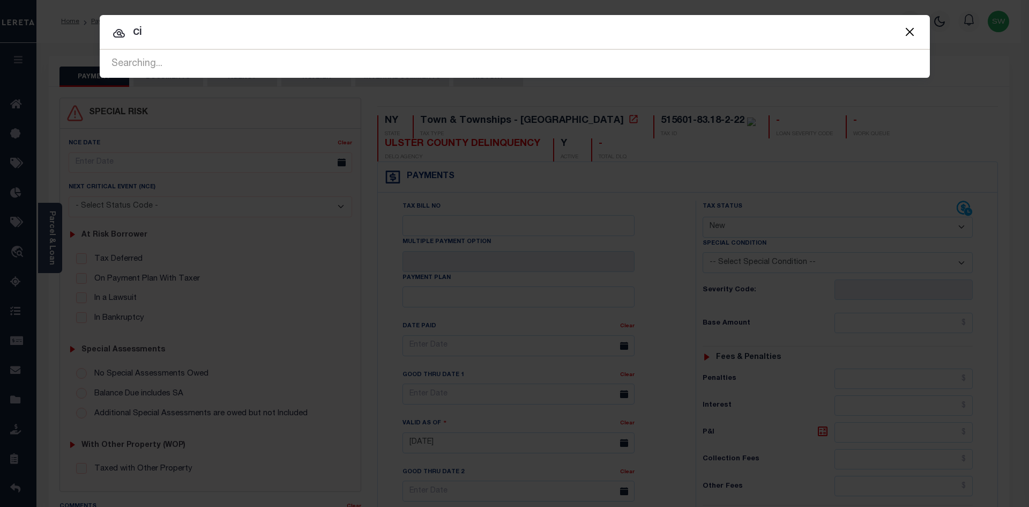
type input "c"
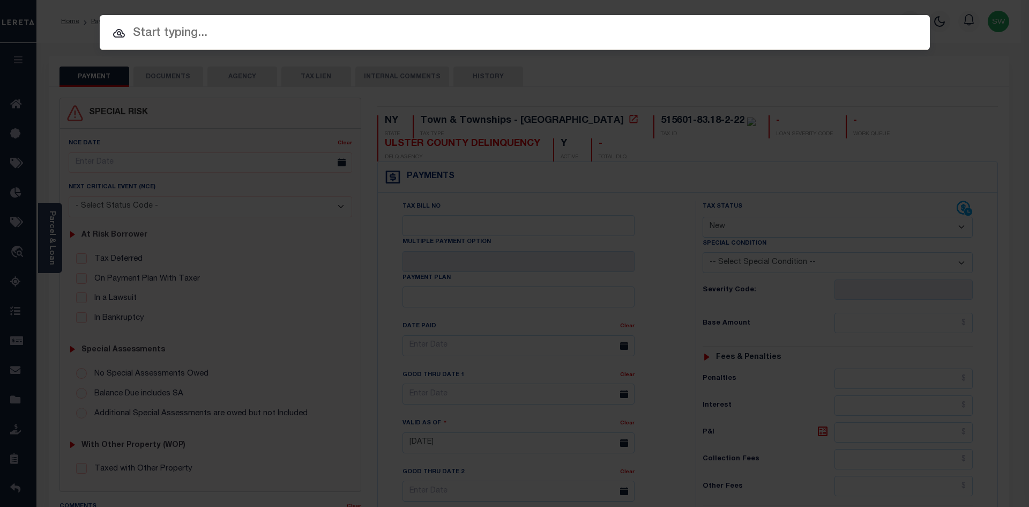
click at [145, 33] on input "text" at bounding box center [515, 33] width 831 height 19
paste input "83.18-2-22"
type input "83.18-2-22"
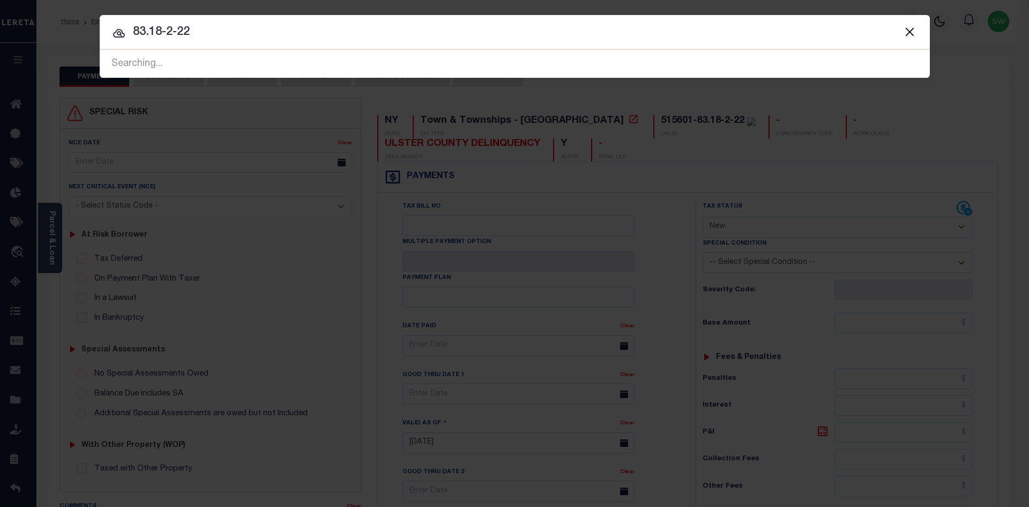
drag, startPoint x: 207, startPoint y: 36, endPoint x: 96, endPoint y: 36, distance: 111.0
click at [96, 36] on div "Include Loans TBM Customers Borrowers Payments (Lender Non-Disb) Payments (Lend…" at bounding box center [514, 253] width 1029 height 507
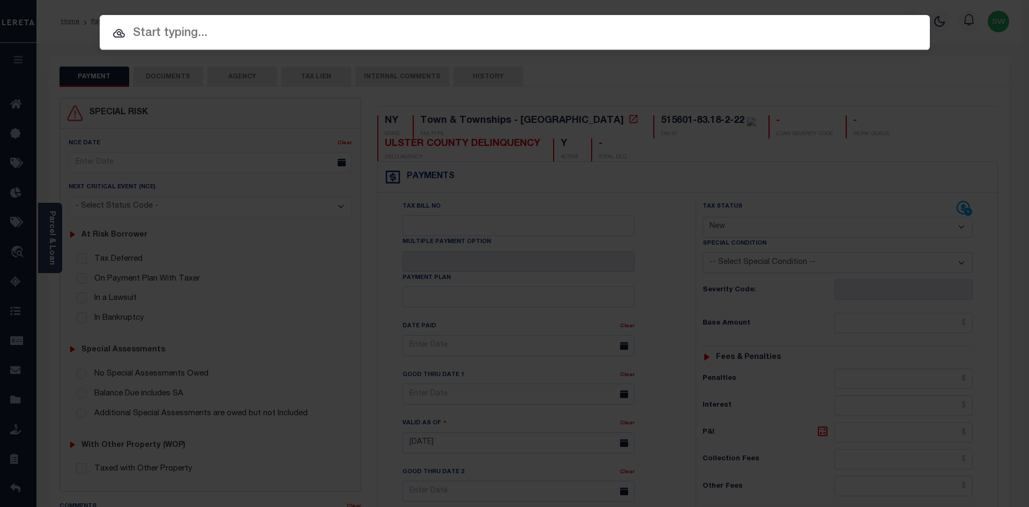
paste input "83.18-2-22"
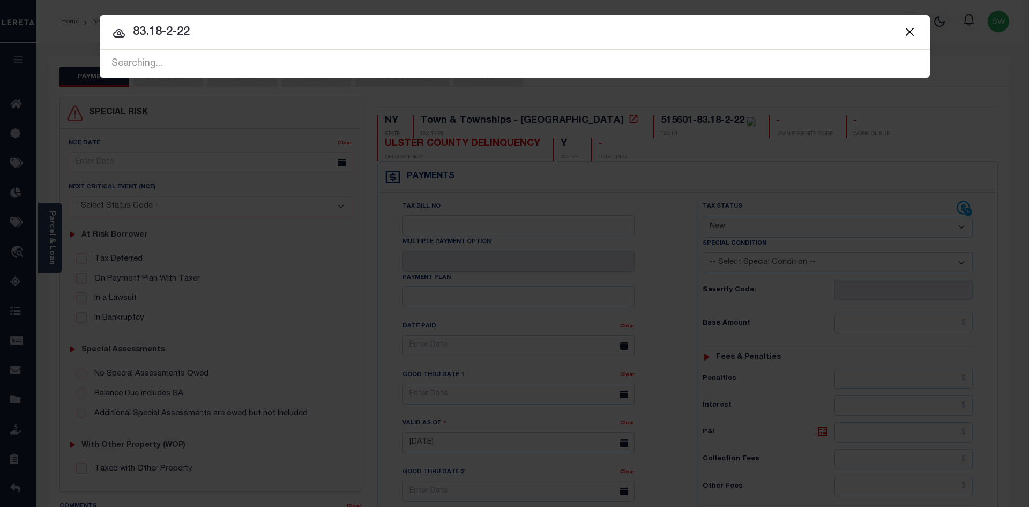
drag, startPoint x: 244, startPoint y: 41, endPoint x: 120, endPoint y: 38, distance: 125.0
click at [120, 50] on div "83.18-2-22 Searching... Searching... Searching... Searching... Searching... Sea…" at bounding box center [515, 64] width 831 height 28
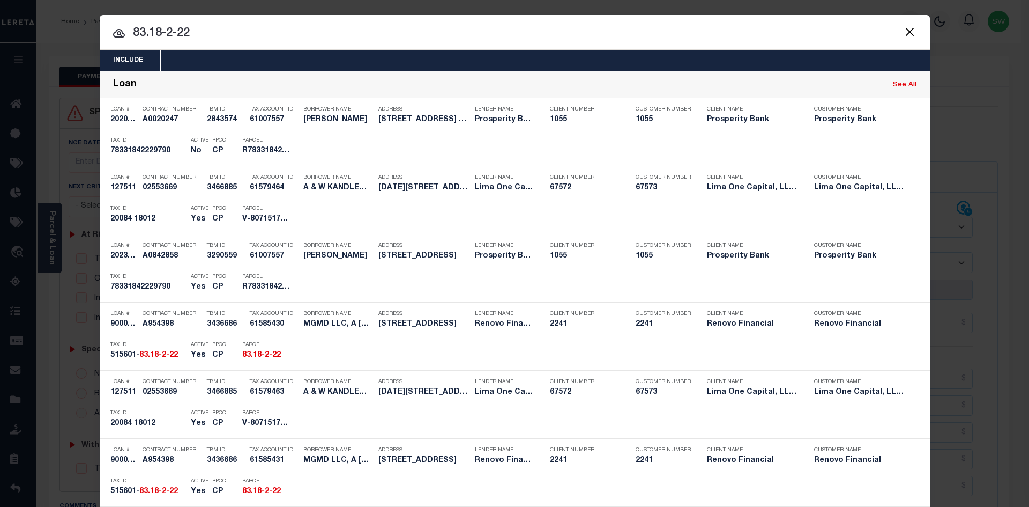
click at [204, 35] on input "83.18-2-22" at bounding box center [515, 33] width 831 height 19
drag, startPoint x: 202, startPoint y: 35, endPoint x: 125, endPoint y: 41, distance: 76.9
click at [125, 41] on input "83.18-2-22" at bounding box center [515, 33] width 831 height 19
drag, startPoint x: 204, startPoint y: 38, endPoint x: 90, endPoint y: 25, distance: 114.9
click at [88, 27] on div "Include Loans TBM Customers Borrowers Payments (Lender Non-Disb) Payments (Lend…" at bounding box center [514, 253] width 1029 height 507
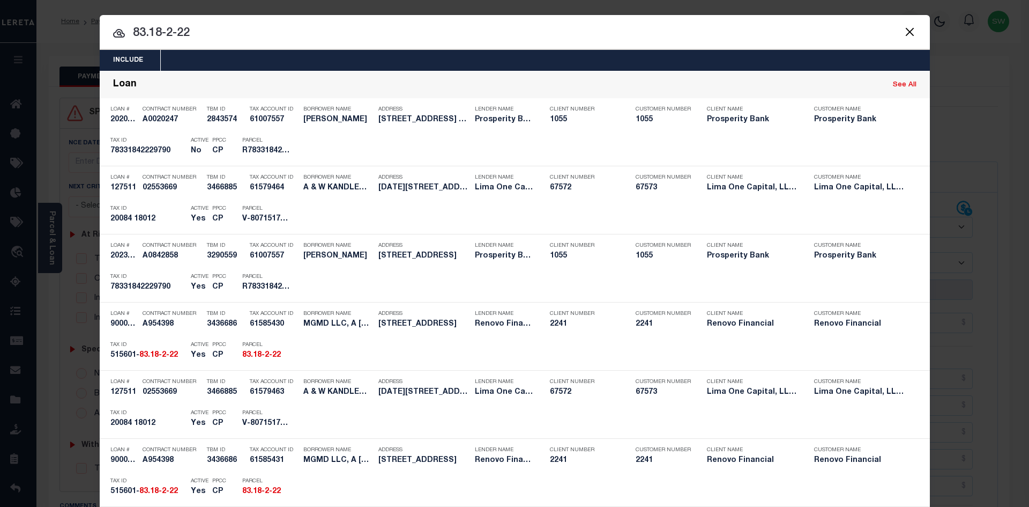
click at [138, 32] on input "83.18-2-22" at bounding box center [515, 33] width 831 height 19
drag, startPoint x: 192, startPoint y: 36, endPoint x: 118, endPoint y: 39, distance: 74.1
paste input "19905"
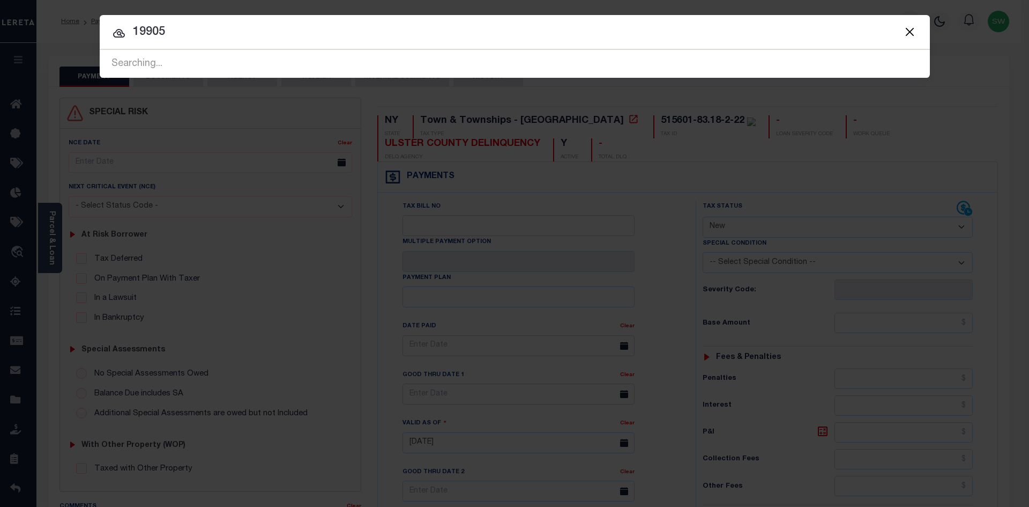
type input "19905"
click at [194, 34] on input "19905" at bounding box center [515, 32] width 831 height 19
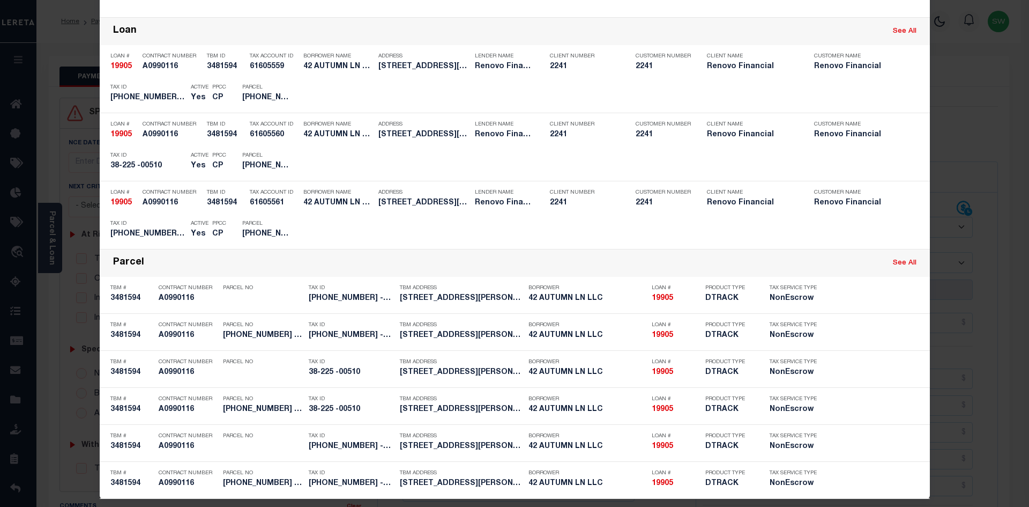
scroll to position [187, 0]
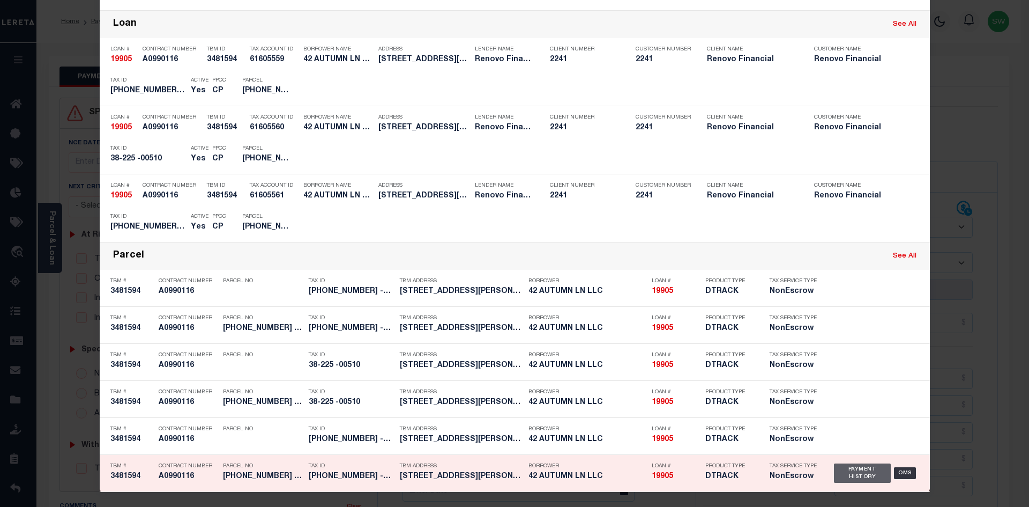
click at [849, 469] on div "Payment History" at bounding box center [862, 472] width 57 height 19
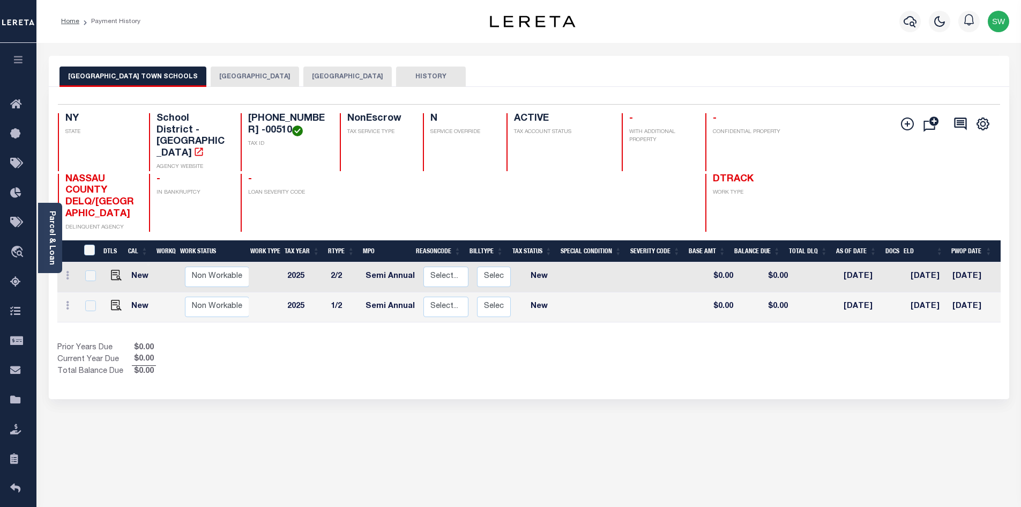
click at [343, 76] on button "[GEOGRAPHIC_DATA]" at bounding box center [347, 76] width 88 height 20
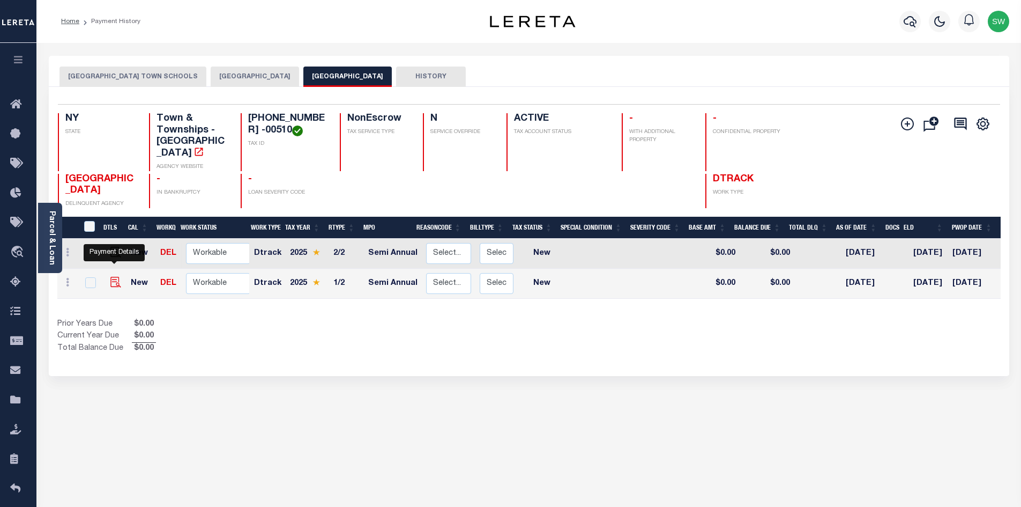
click at [113, 277] on img "" at bounding box center [115, 282] width 11 height 11
checkbox input "true"
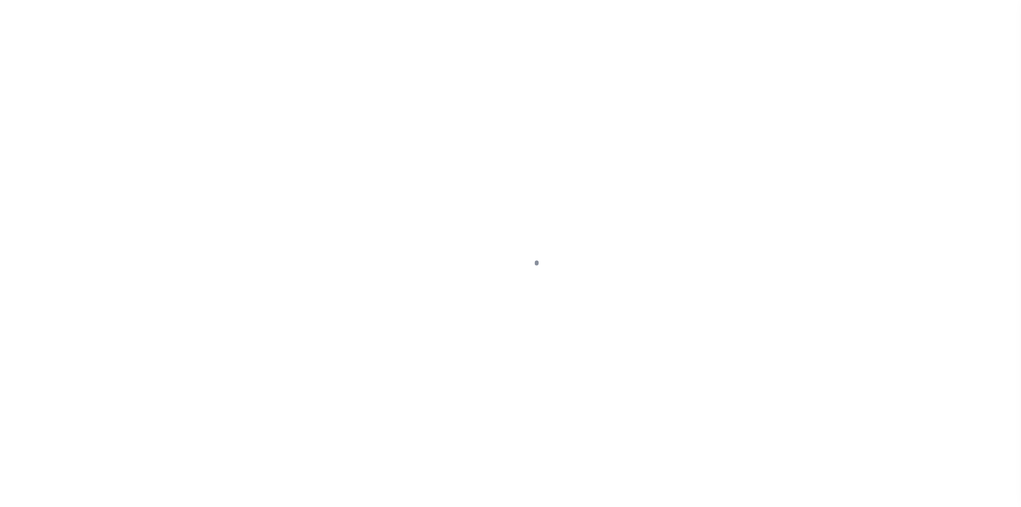
select select "NW2"
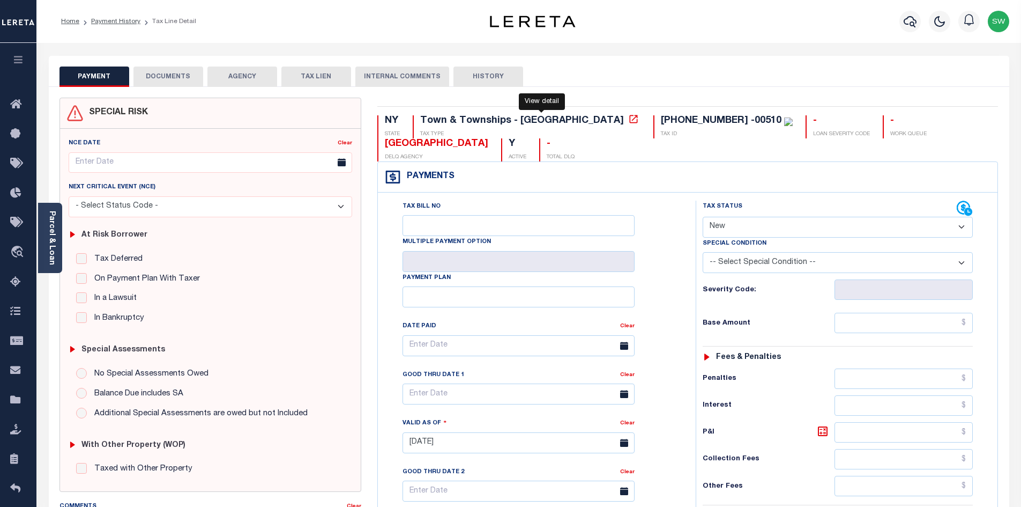
click at [628, 122] on icon at bounding box center [633, 119] width 11 height 11
click at [904, 23] on icon "button" at bounding box center [910, 21] width 13 height 13
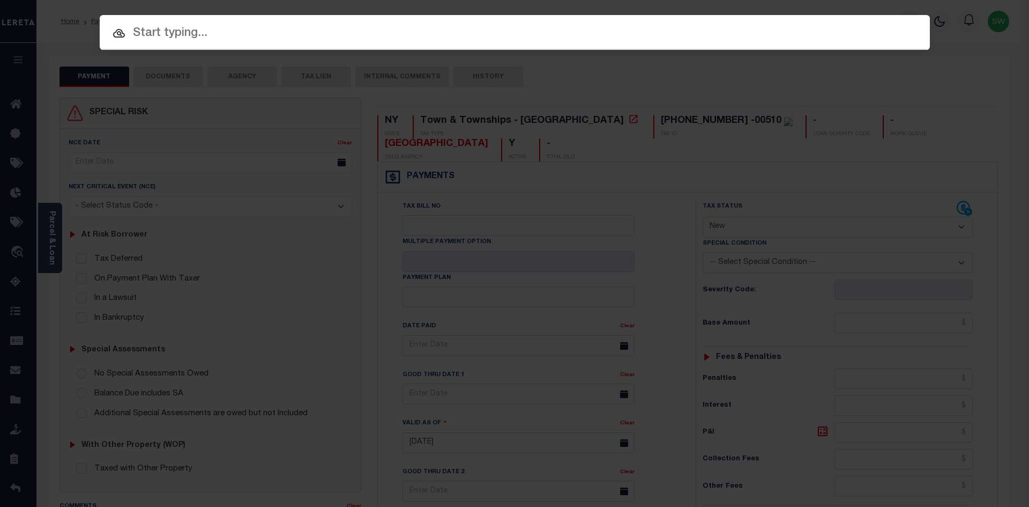
click at [180, 29] on input "text" at bounding box center [515, 33] width 831 height 19
click at [166, 41] on input "text" at bounding box center [515, 33] width 831 height 19
click at [195, 33] on input "text" at bounding box center [515, 33] width 831 height 19
click at [217, 39] on input "text" at bounding box center [515, 33] width 831 height 19
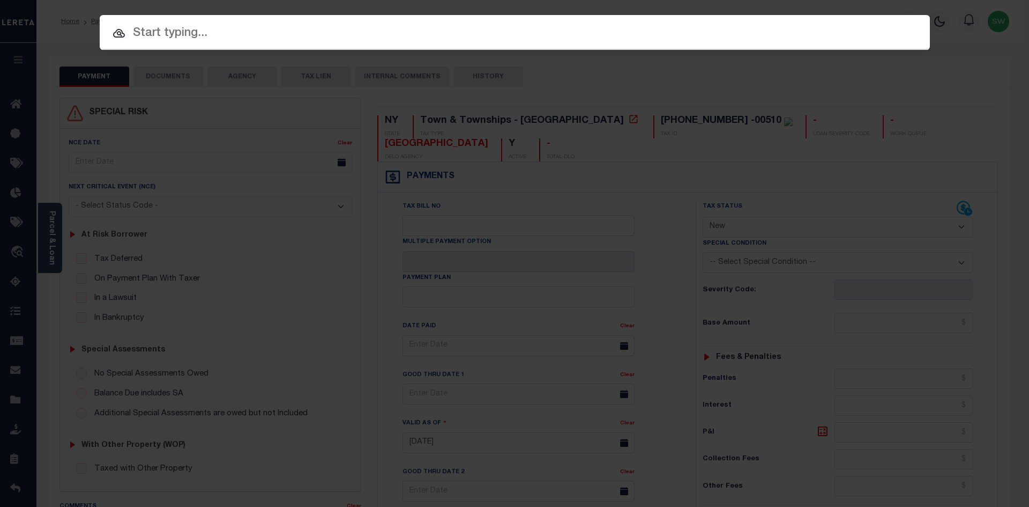
drag, startPoint x: 217, startPoint y: 39, endPoint x: 211, endPoint y: 41, distance: 6.0
click at [216, 39] on input "text" at bounding box center [515, 33] width 831 height 19
click at [167, 38] on input "text" at bounding box center [515, 33] width 831 height 19
click at [184, 34] on input "text" at bounding box center [515, 33] width 831 height 19
paste input "17507"
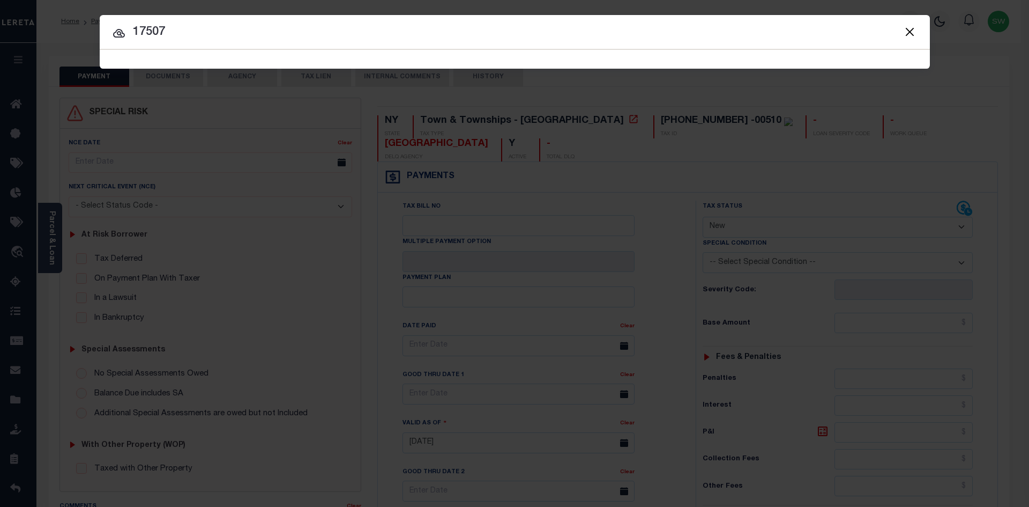
type input "17507"
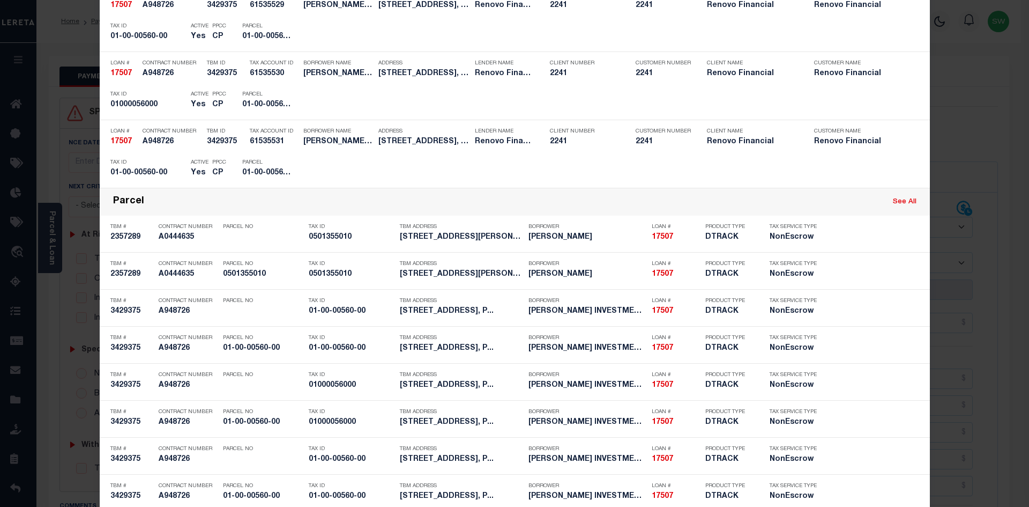
scroll to position [377, 0]
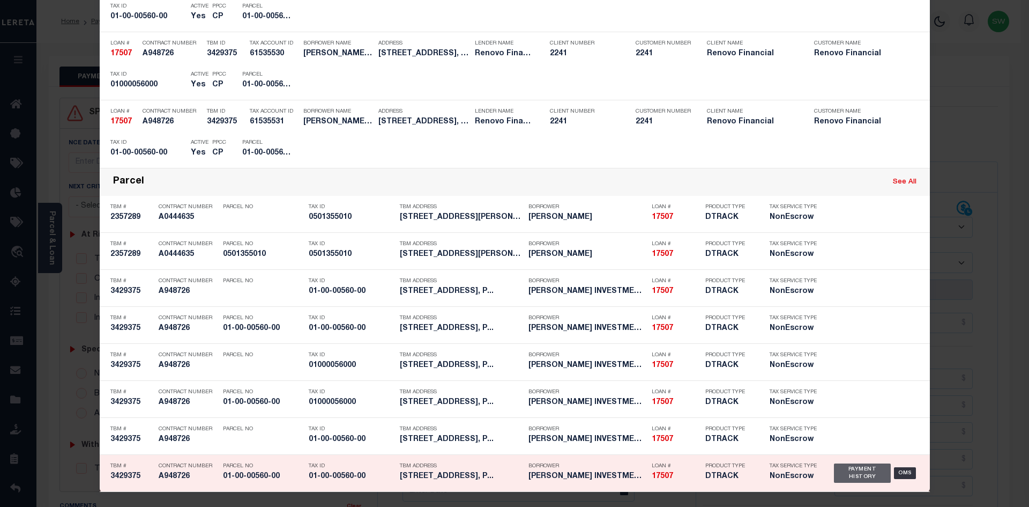
click at [862, 473] on div "Payment History" at bounding box center [862, 472] width 57 height 19
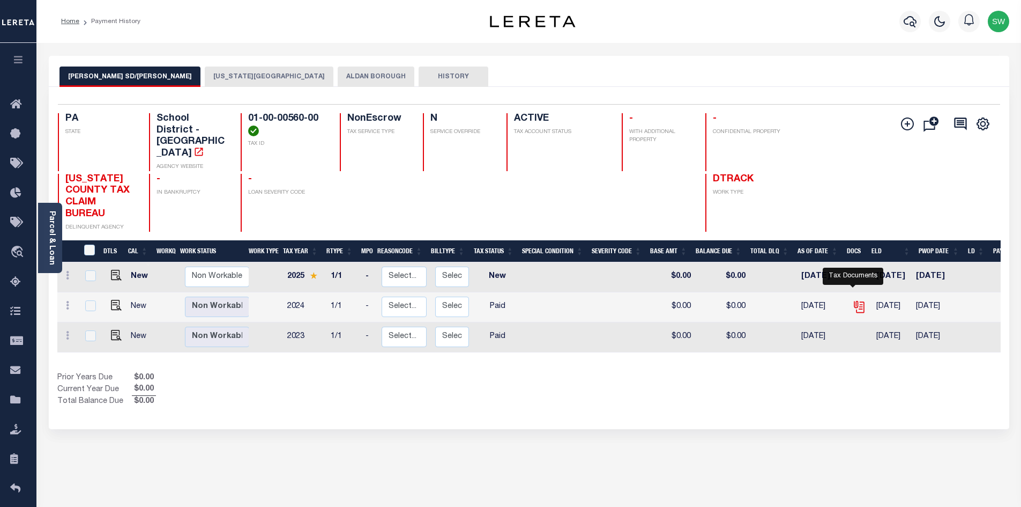
click at [857, 300] on icon "" at bounding box center [859, 307] width 14 height 14
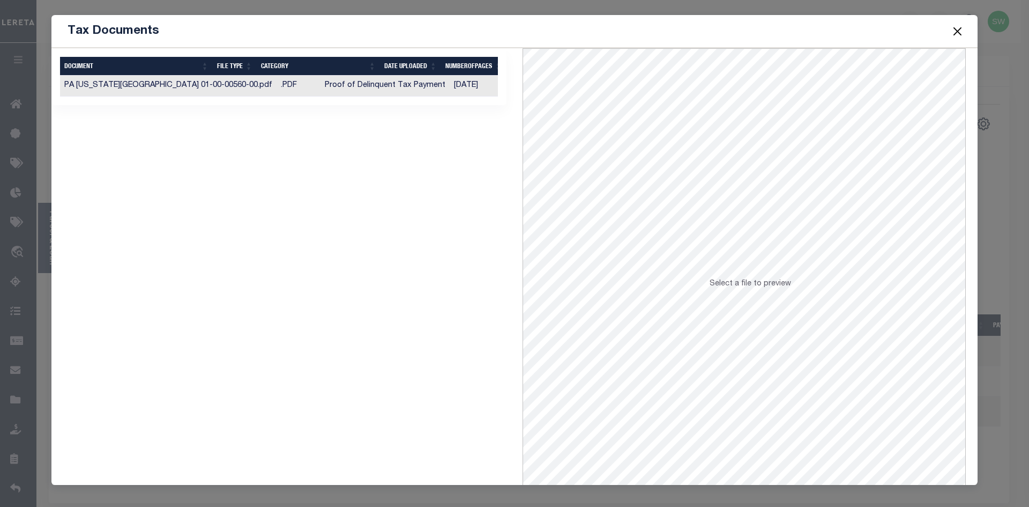
click at [321, 88] on td "Proof of Delinquent Tax Payment" at bounding box center [385, 86] width 129 height 21
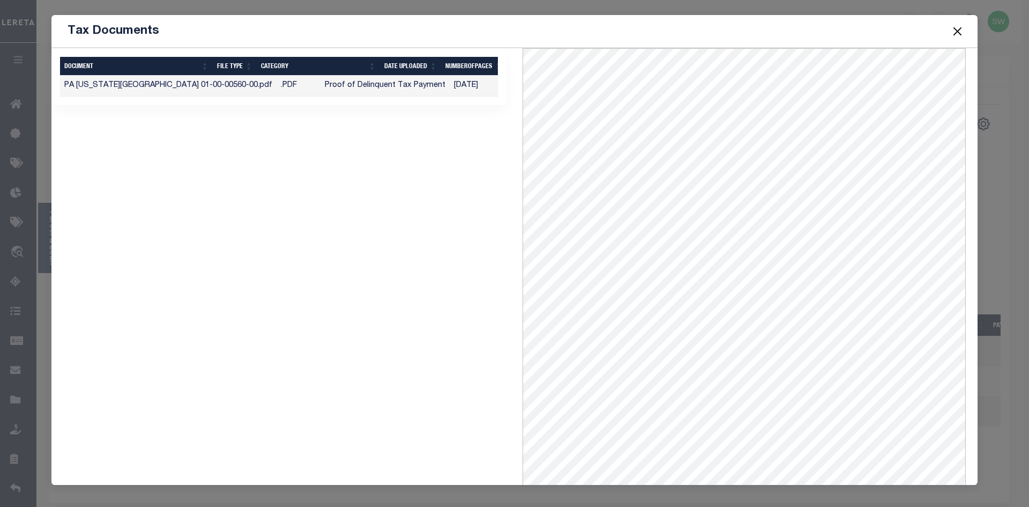
click at [965, 29] on span at bounding box center [957, 31] width 41 height 30
click at [959, 32] on button "Close" at bounding box center [958, 31] width 14 height 14
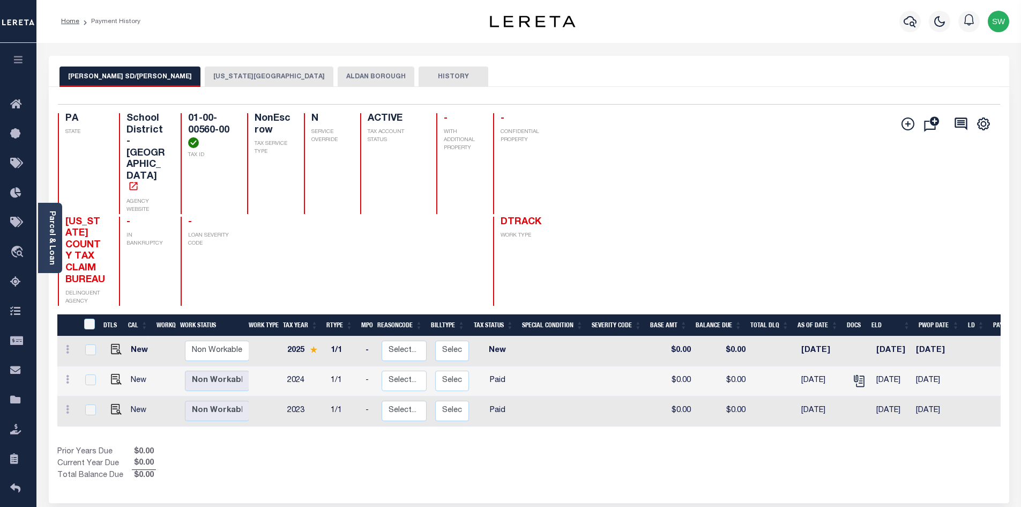
click at [338, 81] on button "ALDAN BOROUGH" at bounding box center [376, 76] width 77 height 20
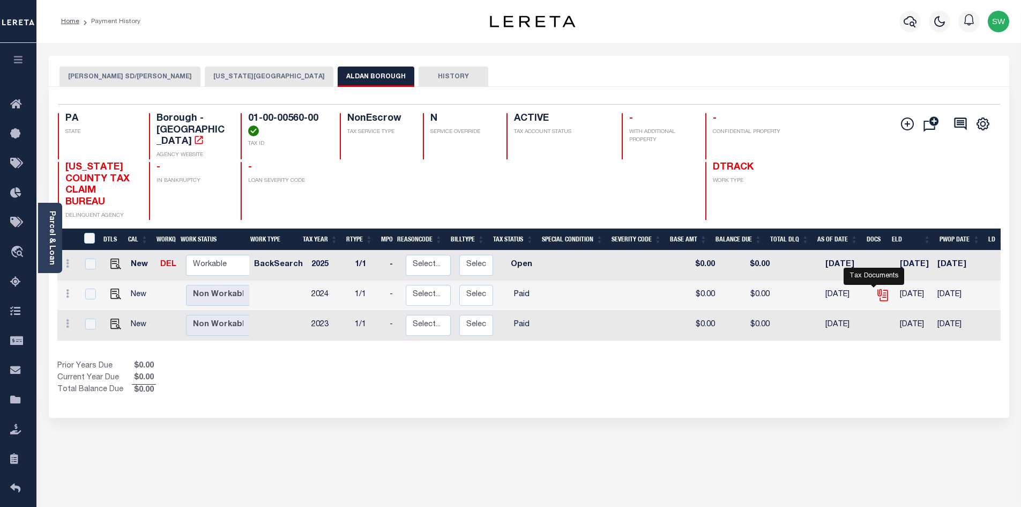
click at [878, 289] on icon "" at bounding box center [882, 293] width 9 height 9
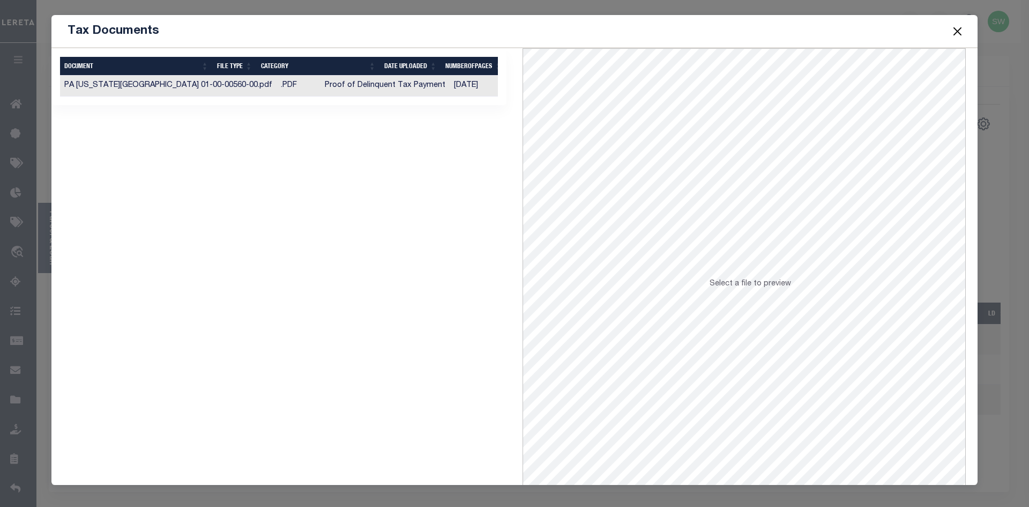
click at [184, 88] on td "PA [US_STATE][GEOGRAPHIC_DATA] 01-00-00560-00.pdf" at bounding box center [168, 86] width 217 height 21
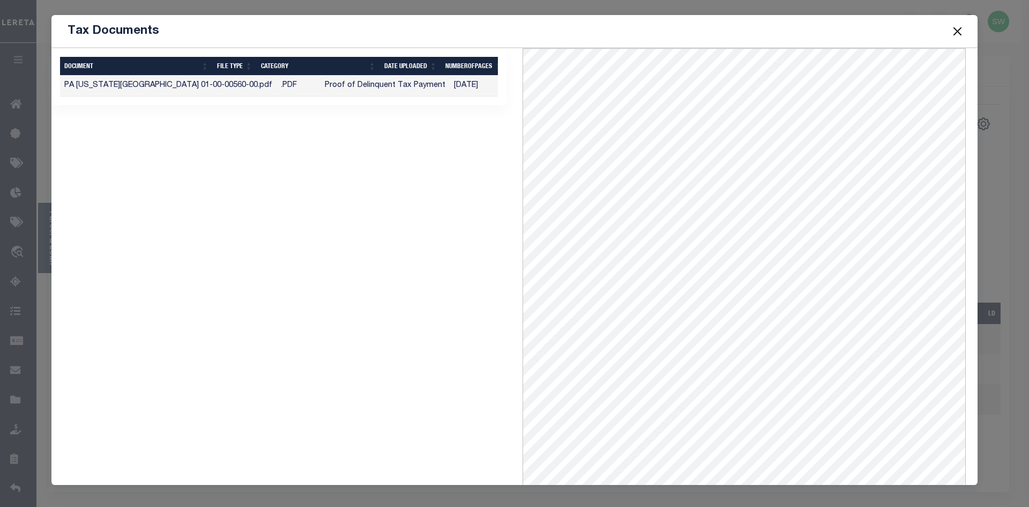
click at [956, 26] on button "Close" at bounding box center [958, 31] width 14 height 14
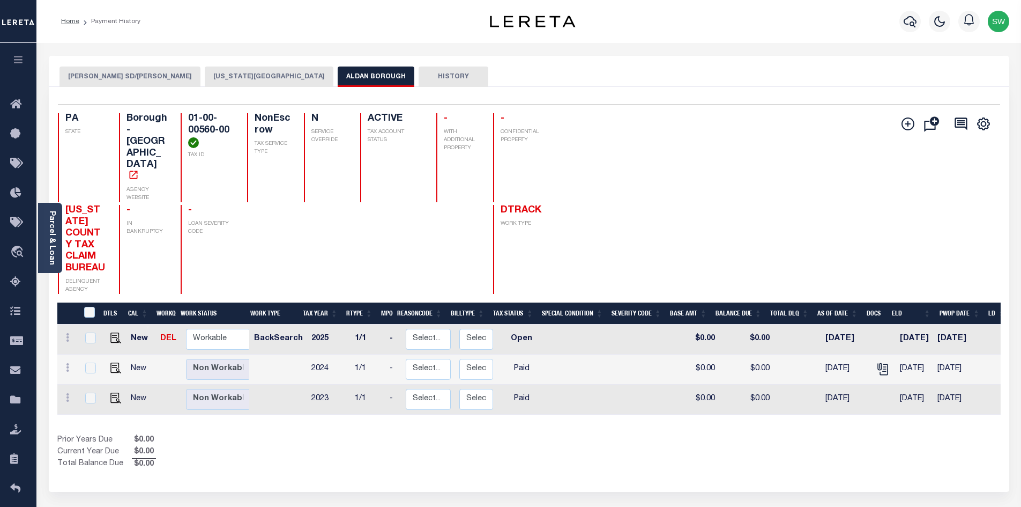
click at [231, 76] on button "[US_STATE][GEOGRAPHIC_DATA]" at bounding box center [269, 76] width 129 height 20
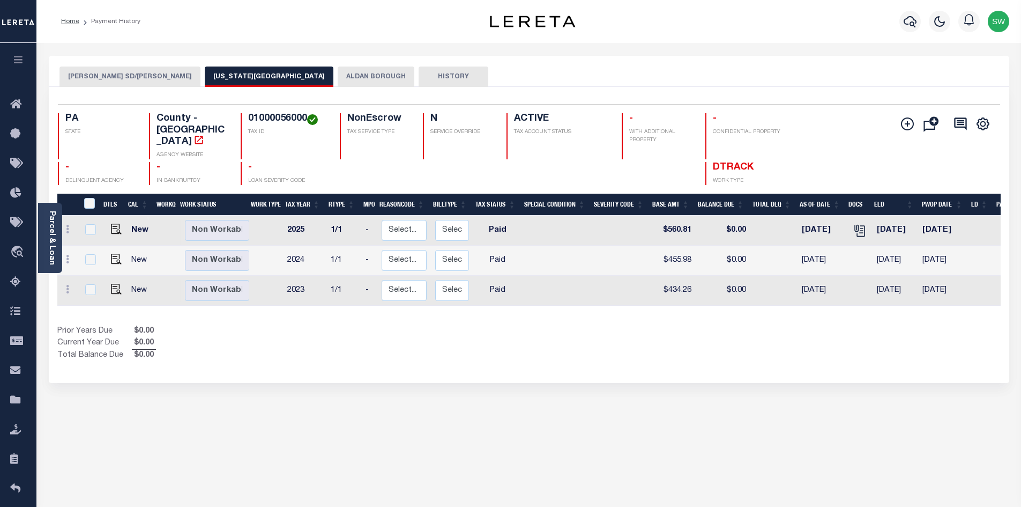
click at [338, 80] on button "ALDAN BOROUGH" at bounding box center [376, 76] width 77 height 20
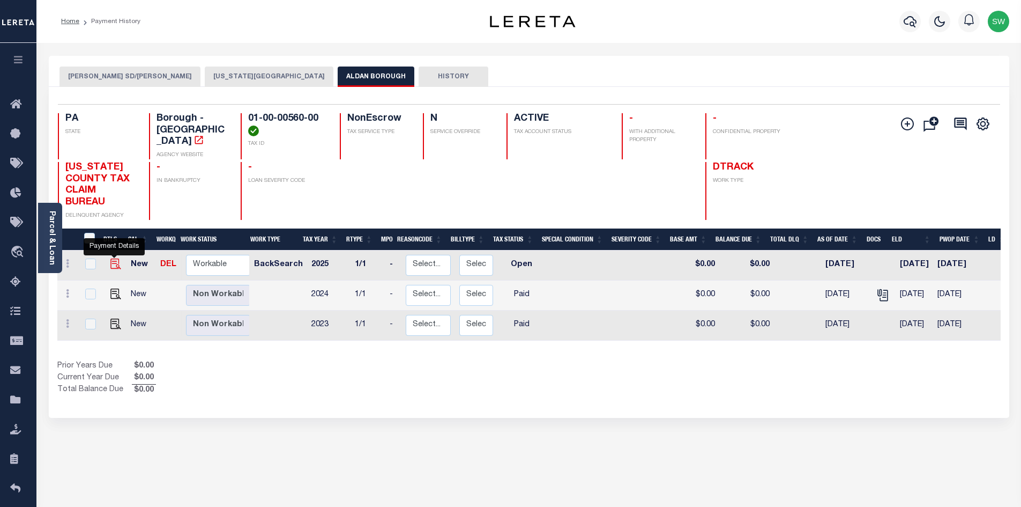
click at [112, 258] on img "" at bounding box center [115, 263] width 11 height 11
checkbox input "true"
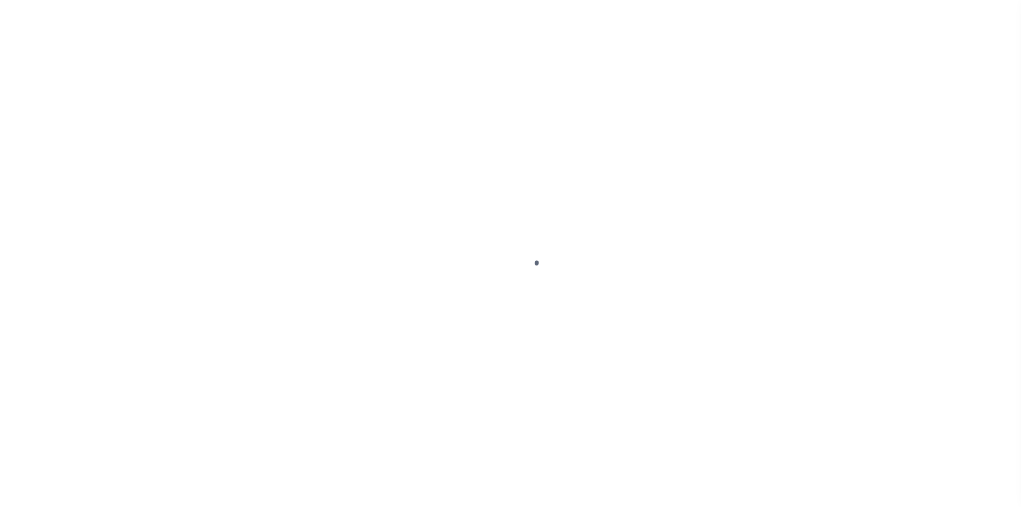
select select "OP2"
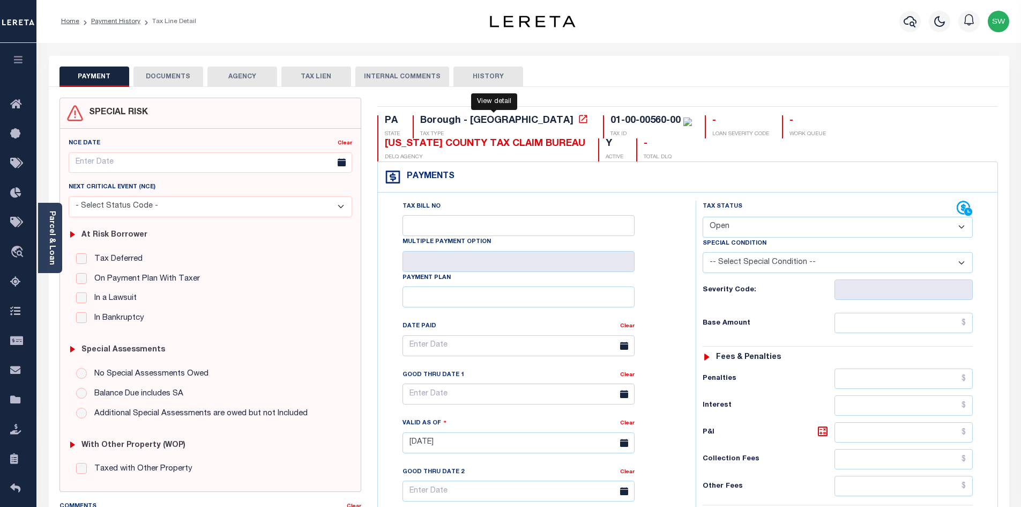
click icon
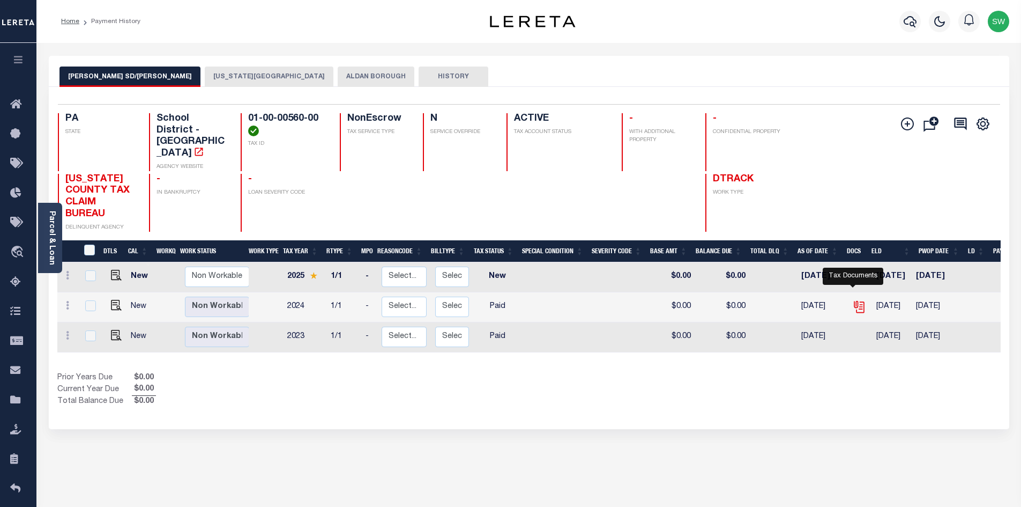
click at [856, 301] on icon "" at bounding box center [858, 305] width 9 height 9
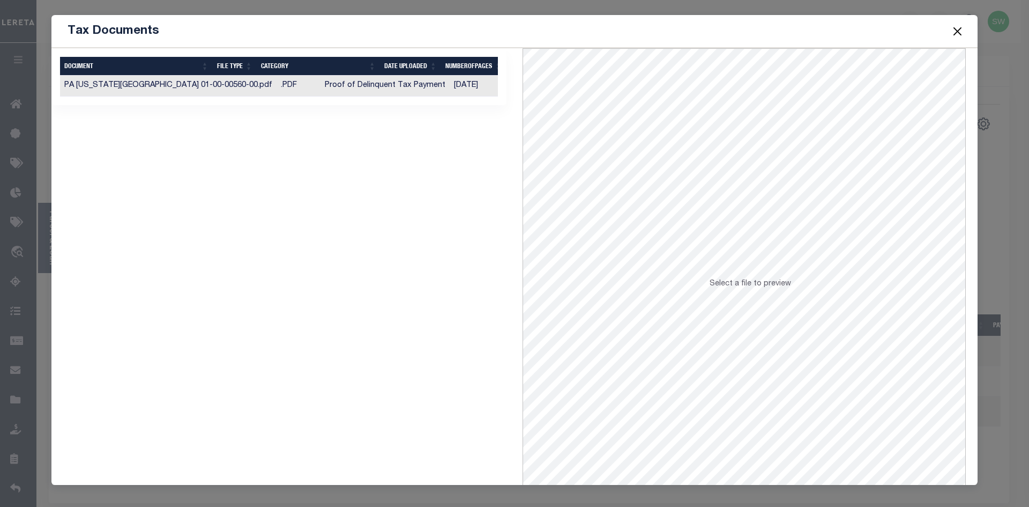
click at [330, 81] on td "Proof of Delinquent Tax Payment" at bounding box center [385, 86] width 129 height 21
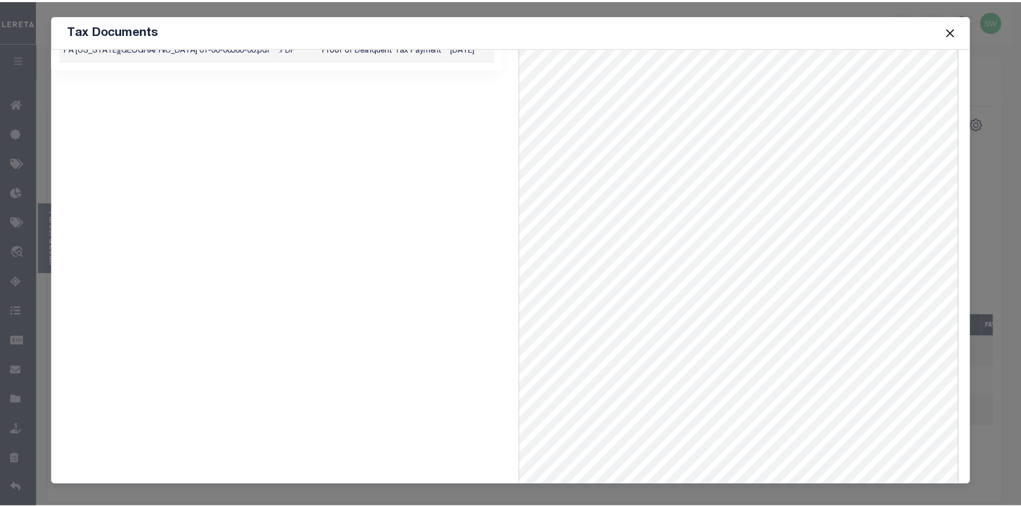
scroll to position [41, 0]
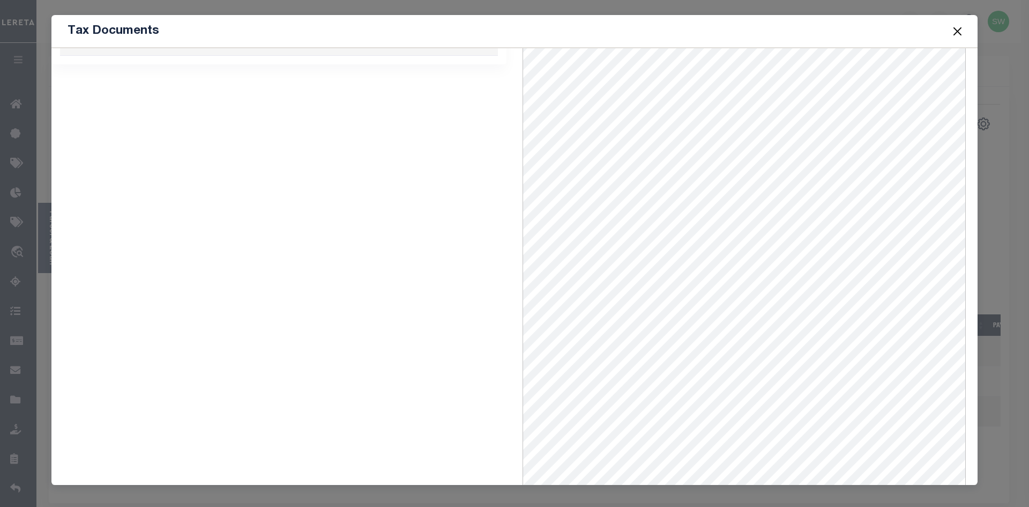
click at [955, 32] on button "Close" at bounding box center [958, 31] width 14 height 14
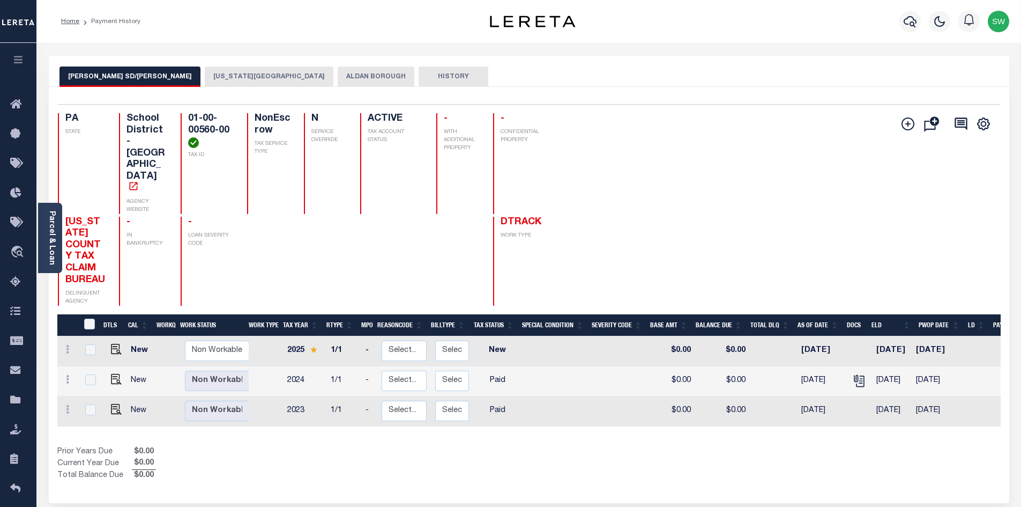
click at [229, 80] on button "[US_STATE][GEOGRAPHIC_DATA]" at bounding box center [269, 76] width 129 height 20
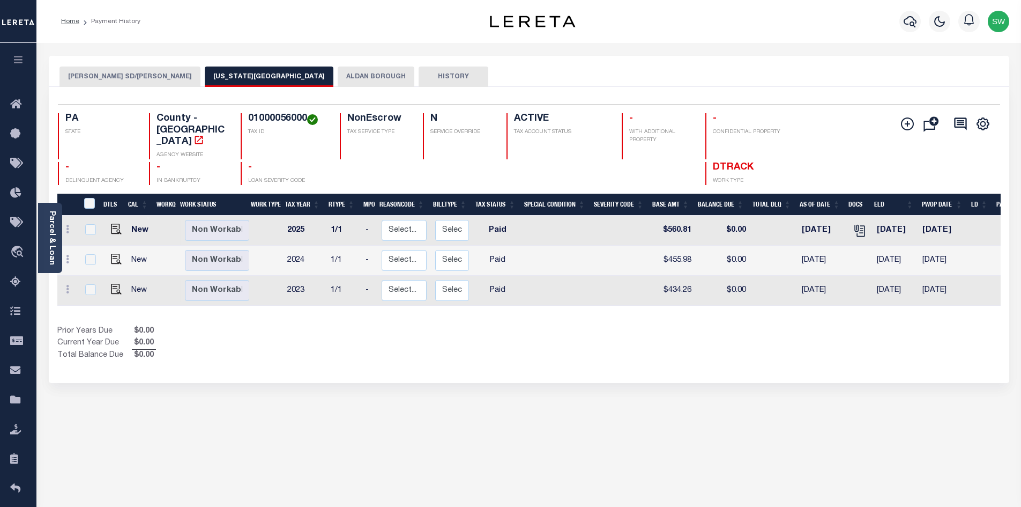
click at [338, 80] on button "ALDAN BOROUGH" at bounding box center [376, 76] width 77 height 20
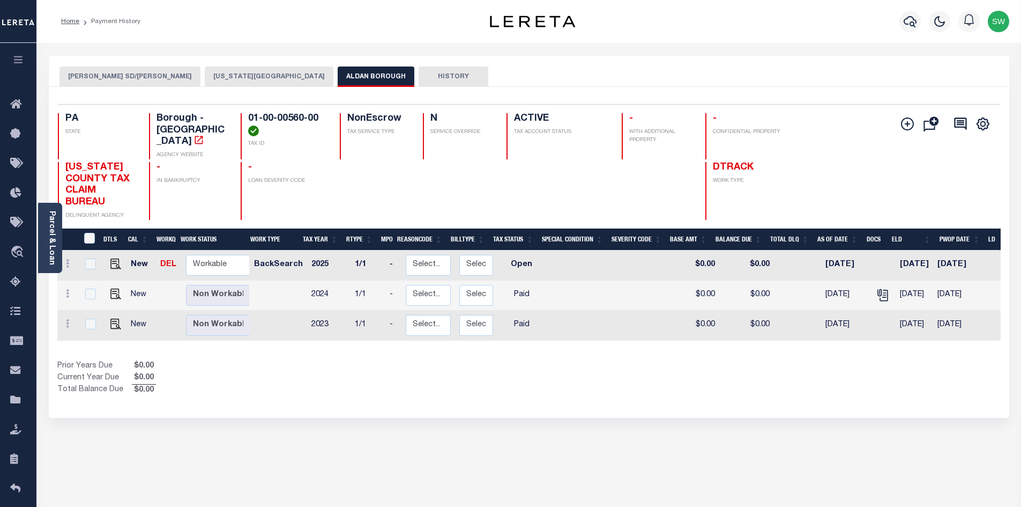
click at [223, 81] on button "[US_STATE][GEOGRAPHIC_DATA]" at bounding box center [269, 76] width 129 height 20
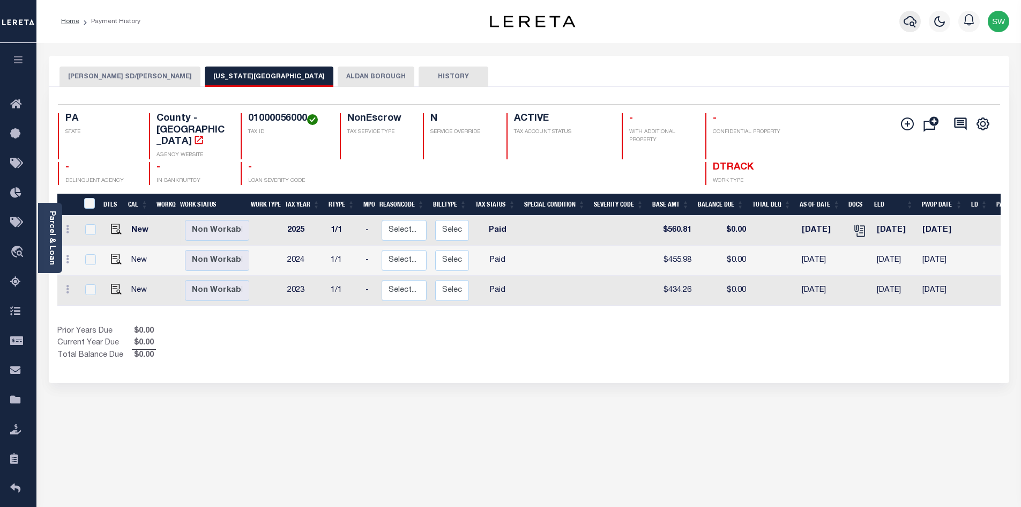
click at [914, 27] on icon "button" at bounding box center [910, 21] width 13 height 11
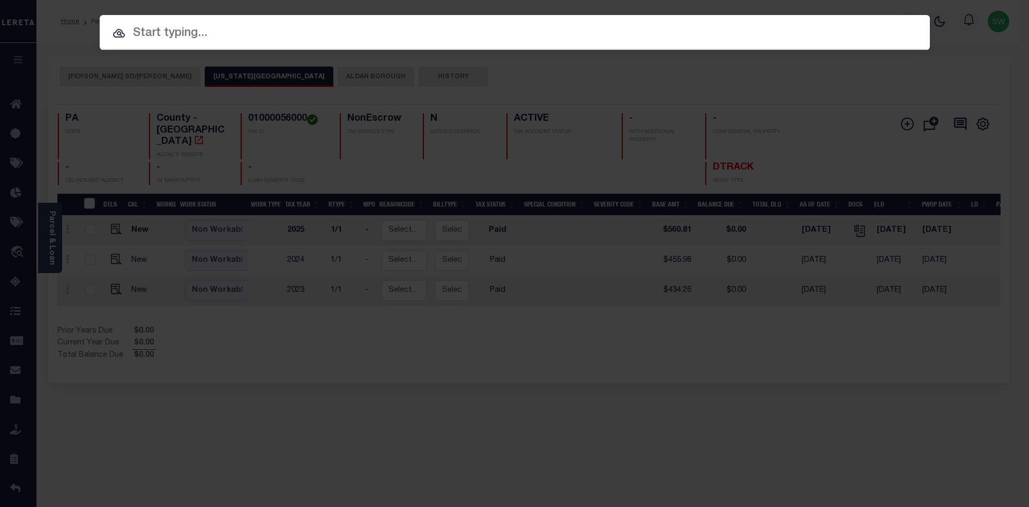
click at [162, 36] on input "text" at bounding box center [515, 33] width 831 height 19
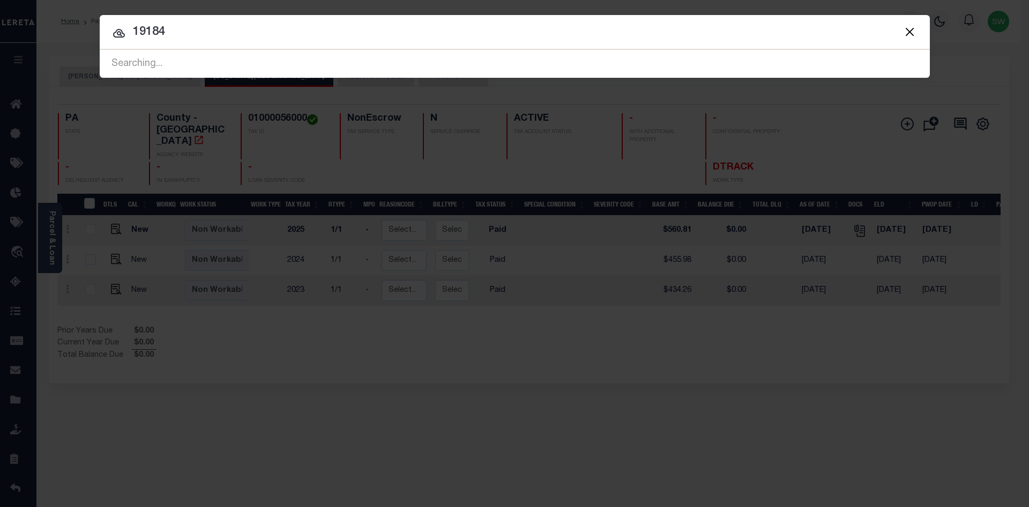
type input "19184"
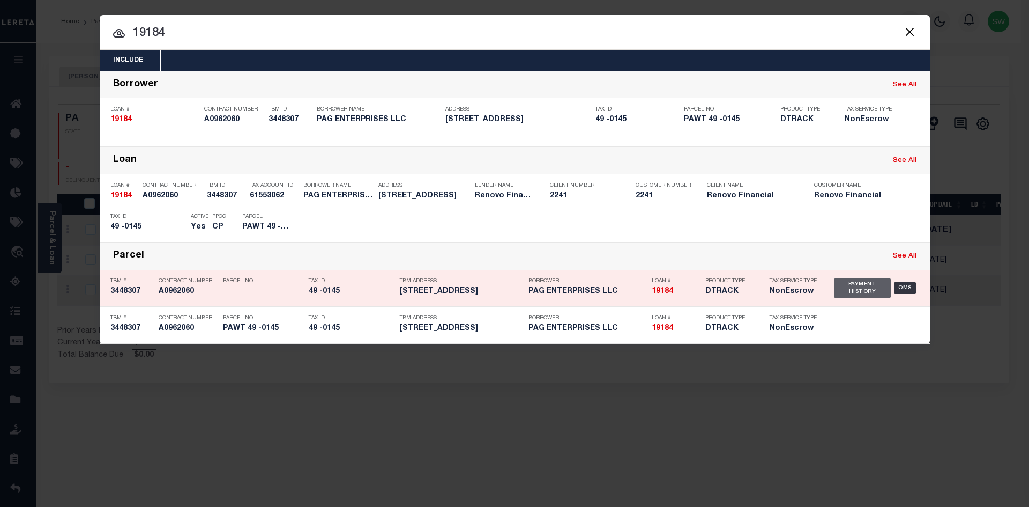
click at [836, 286] on div "Payment History" at bounding box center [862, 287] width 57 height 19
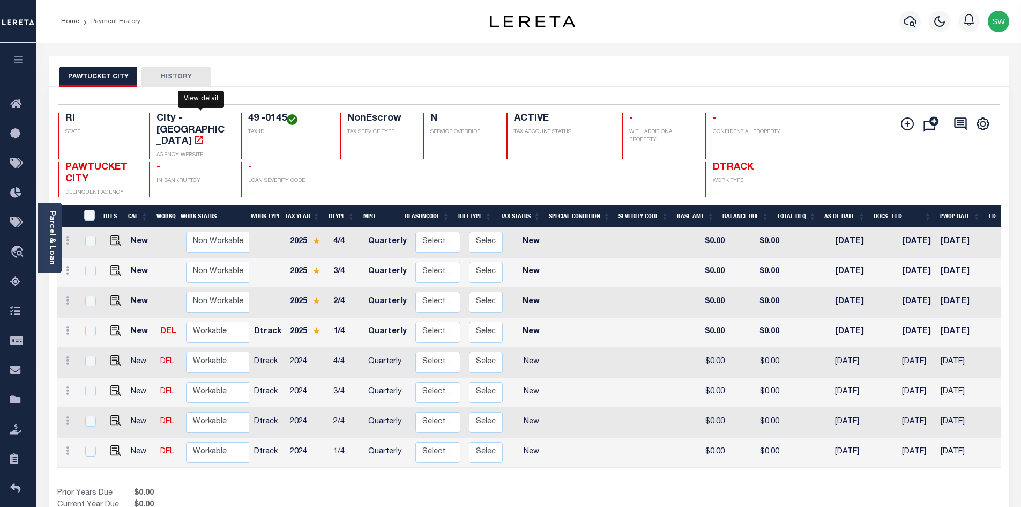
click at [202, 136] on icon "" at bounding box center [199, 140] width 8 height 8
click at [118, 445] on img "" at bounding box center [115, 450] width 11 height 11
checkbox input "true"
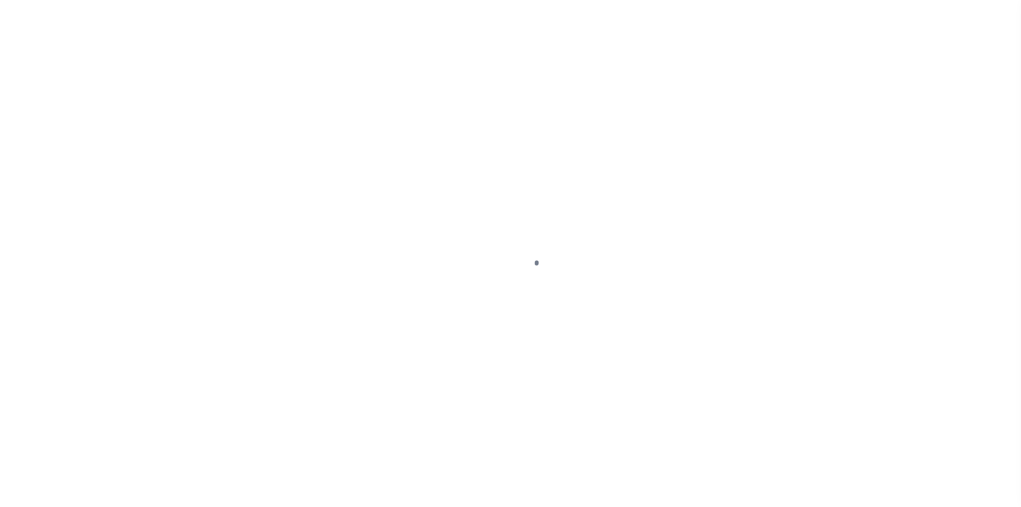
select select "NW2"
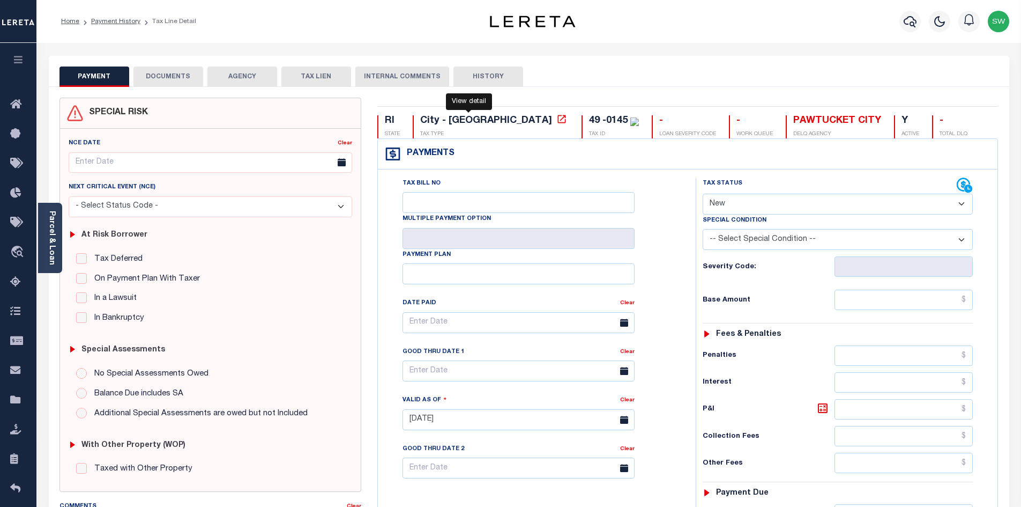
click at [557, 123] on icon at bounding box center [562, 119] width 11 height 11
